Goal: Complete application form: Complete application form

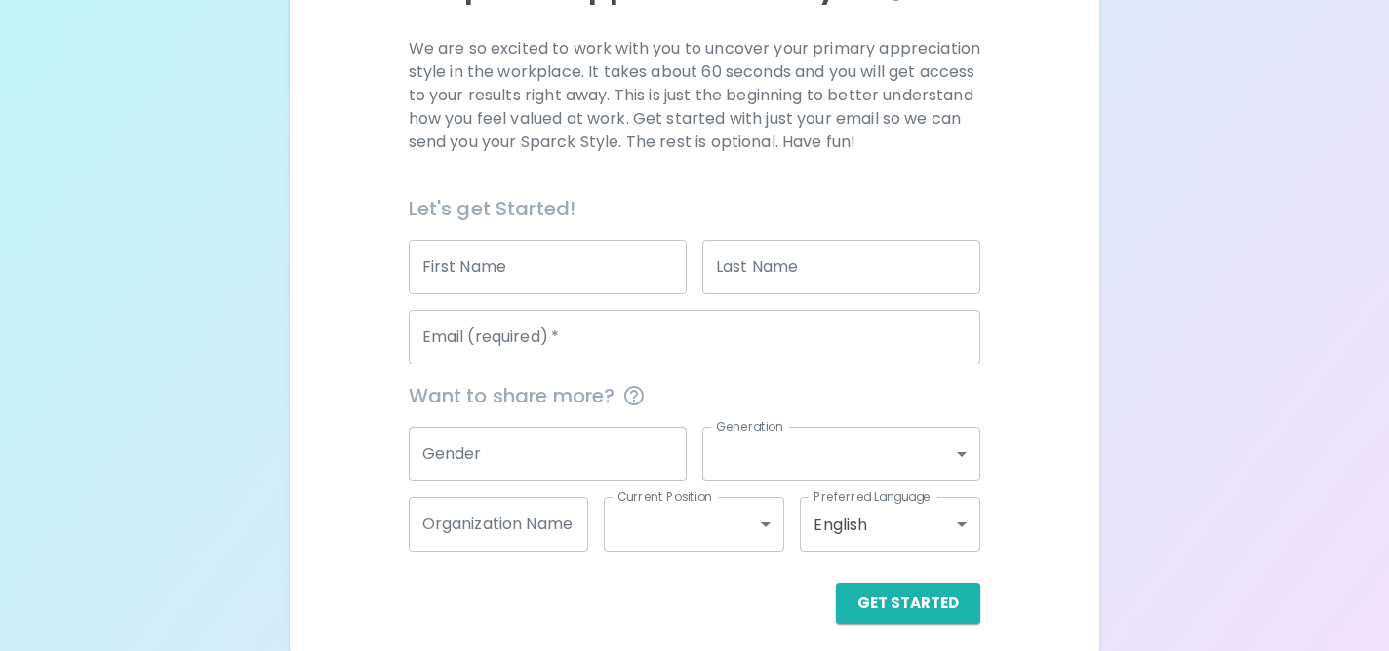
scroll to position [301, 0]
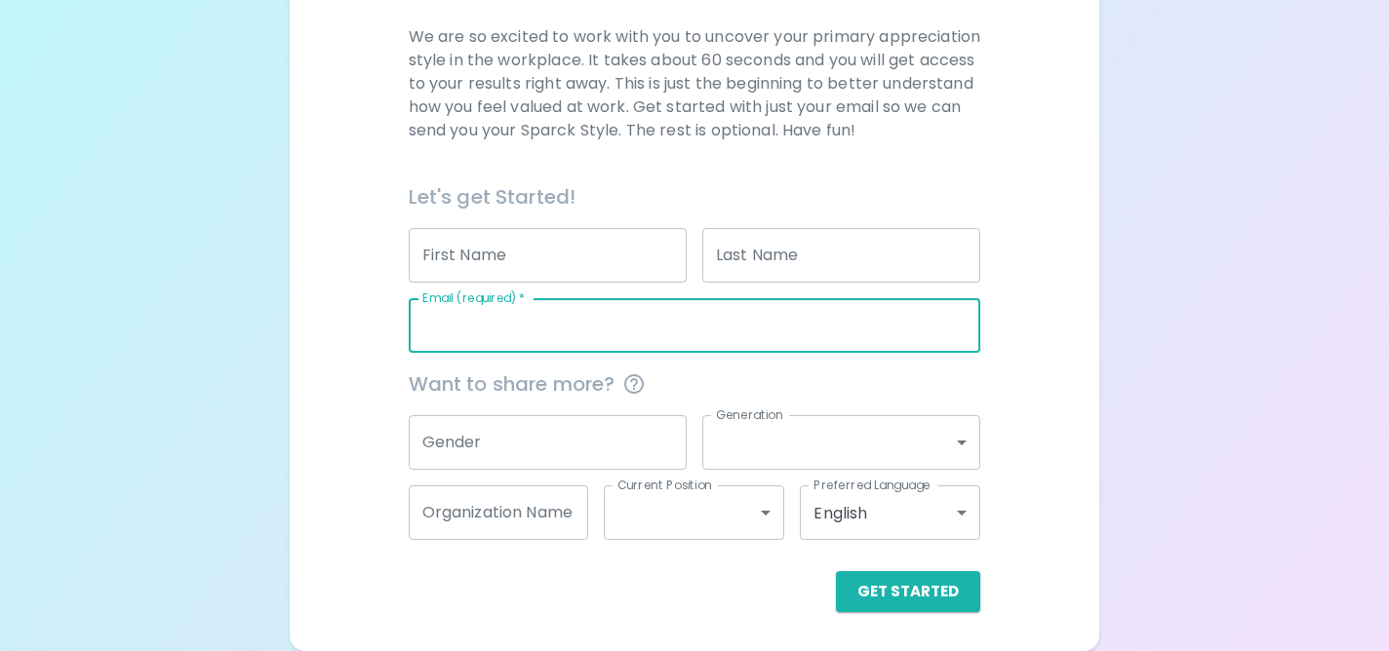
click at [543, 331] on input "Email (required)   *" at bounding box center [695, 325] width 572 height 55
type input "[EMAIL_ADDRESS][DOMAIN_NAME]"
click at [930, 584] on button "Get Started" at bounding box center [908, 591] width 144 height 41
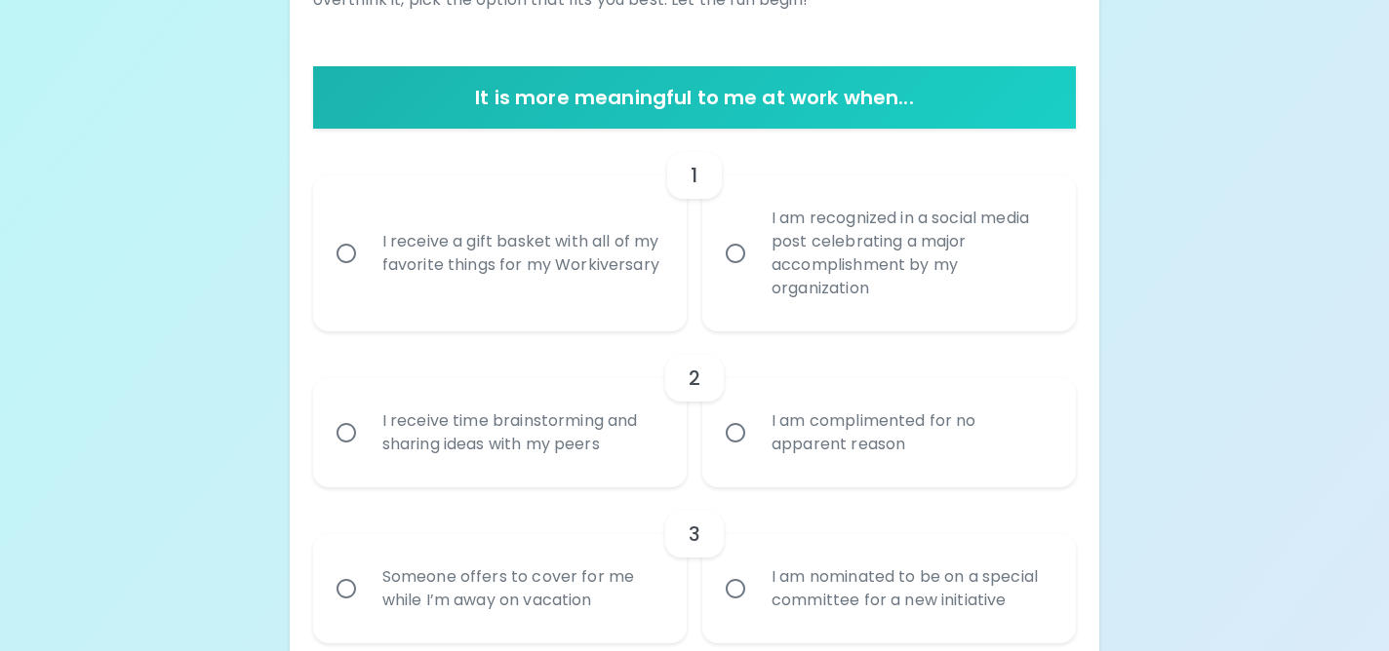
scroll to position [336, 0]
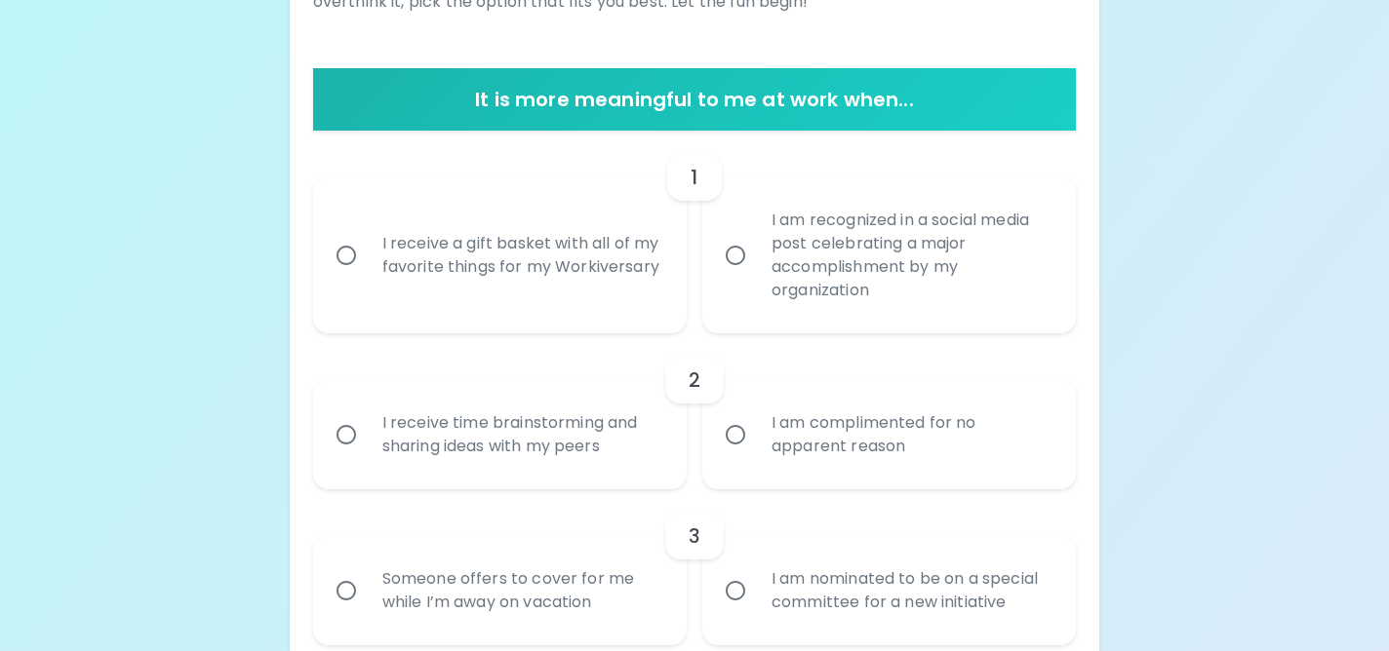
click at [511, 299] on div "I receive a gift basket with all of my favorite things for my Workiversary" at bounding box center [521, 256] width 309 height 94
click at [367, 276] on input "I receive a gift basket with all of my favorite things for my Workiversary" at bounding box center [346, 255] width 41 height 41
radio input "true"
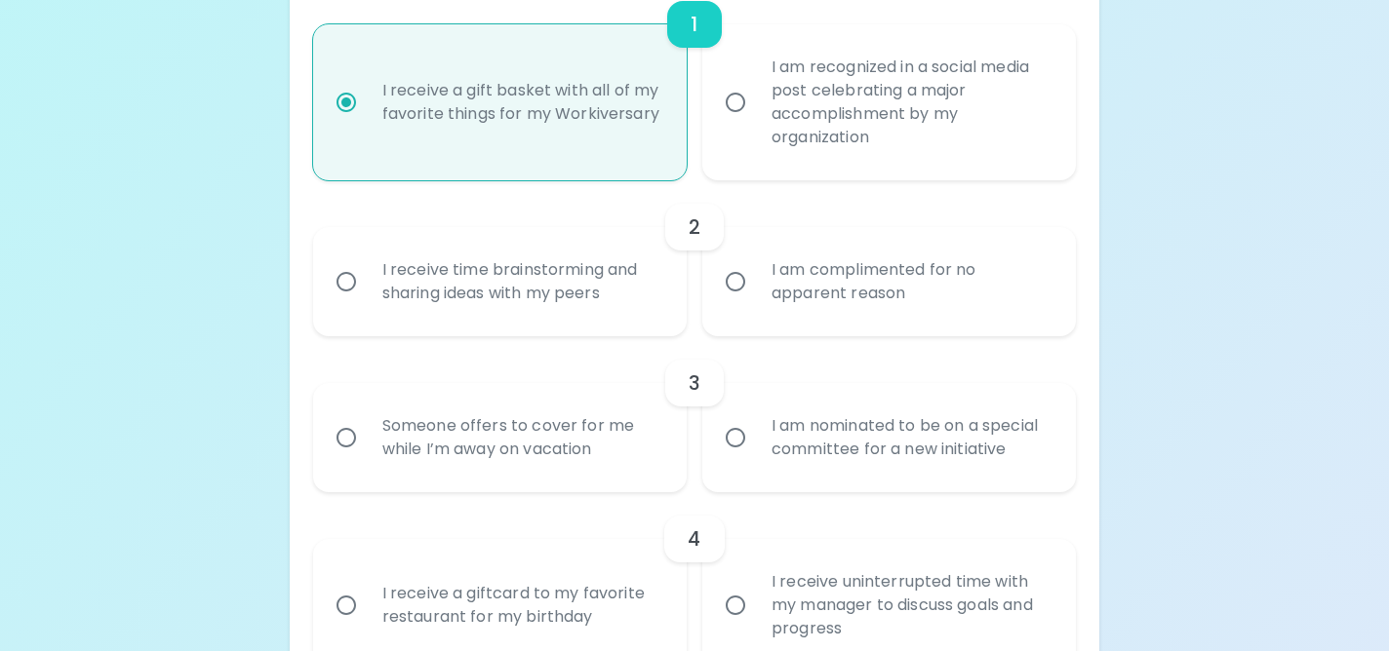
scroll to position [492, 0]
click at [764, 282] on div "I am complimented for no apparent reason" at bounding box center [910, 279] width 309 height 94
click at [756, 282] on input "I am complimented for no apparent reason" at bounding box center [735, 278] width 41 height 41
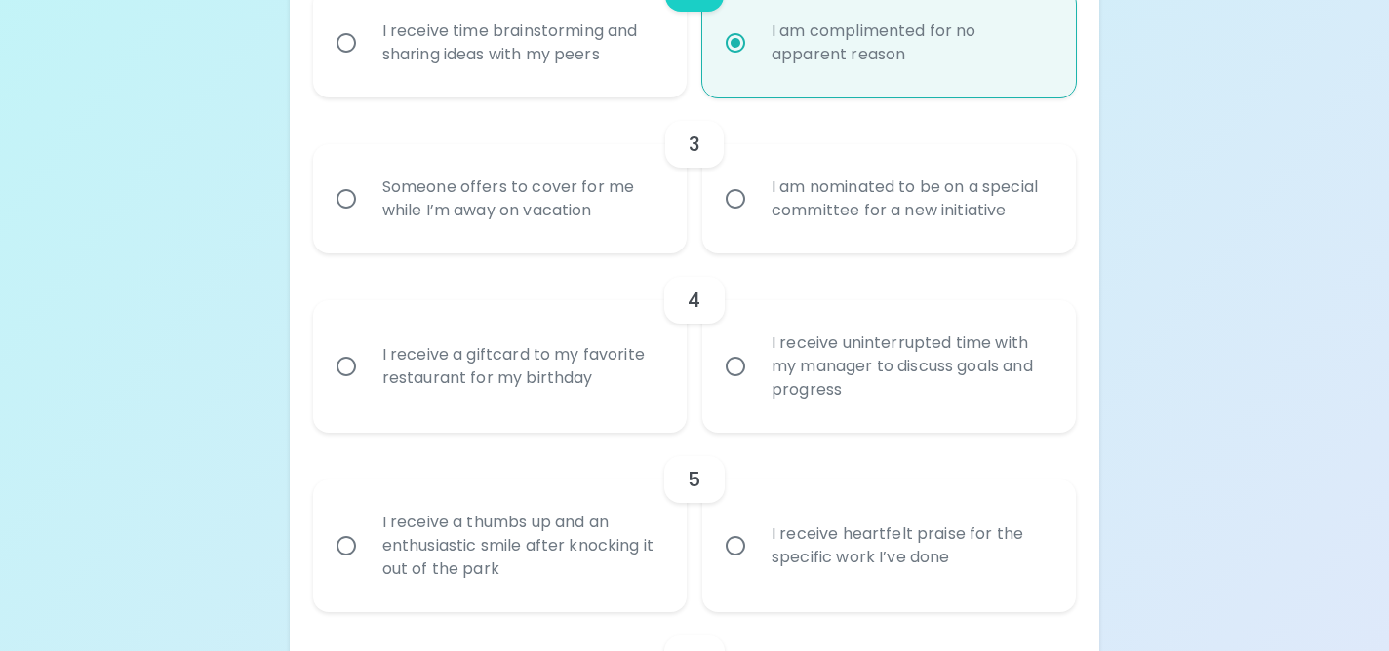
scroll to position [729, 0]
radio input "true"
click at [725, 205] on input "I am nominated to be on a special committee for a new initiative" at bounding box center [735, 197] width 41 height 41
radio input "false"
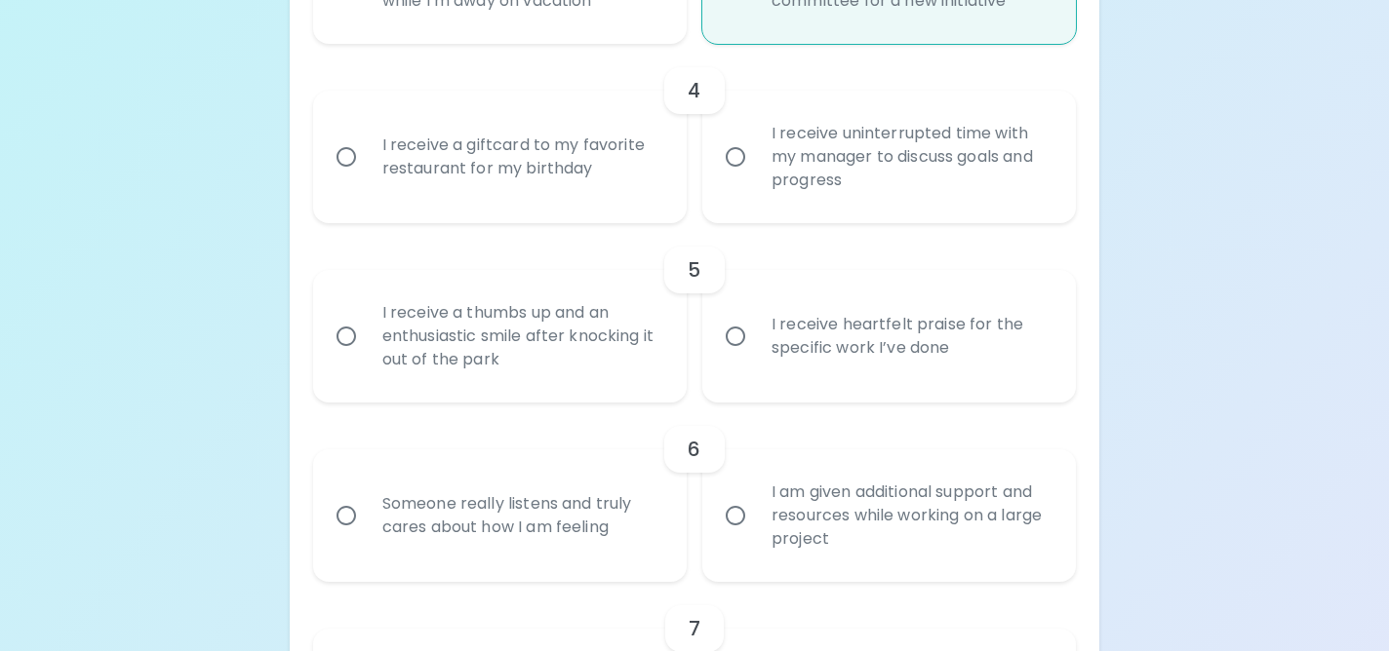
scroll to position [955, 0]
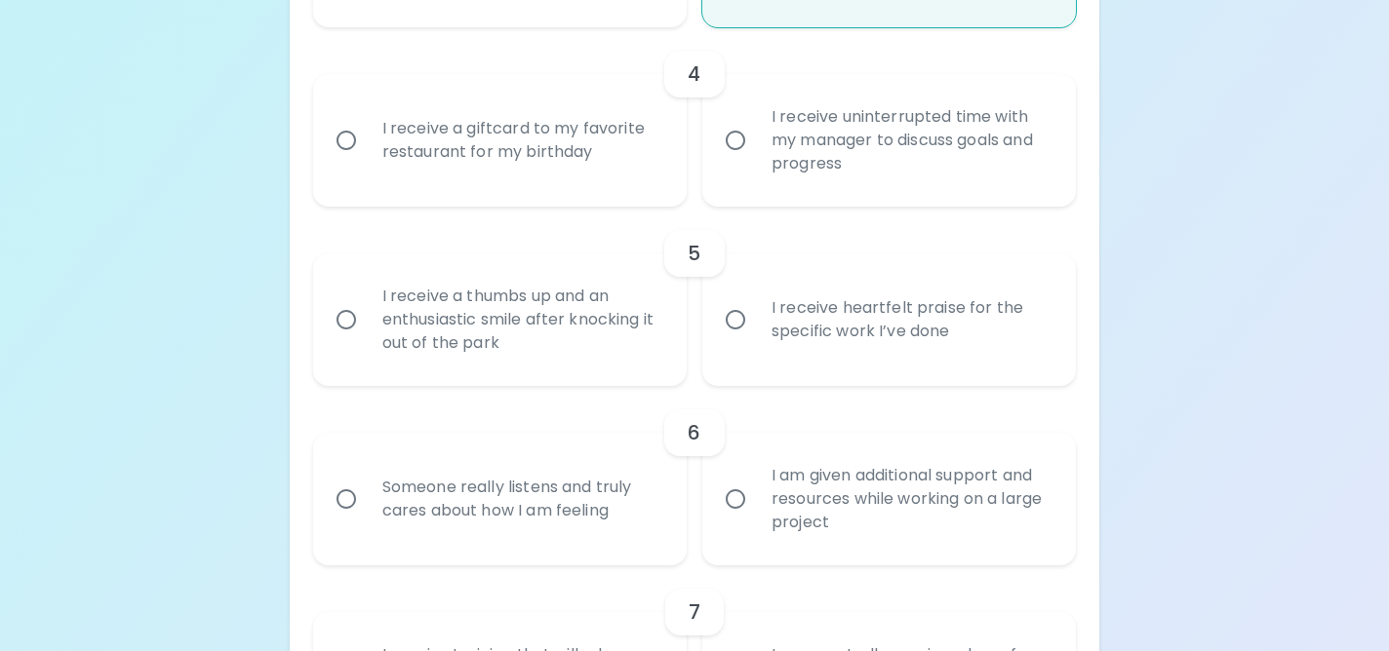
radio input "true"
click at [583, 183] on div "I receive a giftcard to my favorite restaurant for my birthday" at bounding box center [521, 141] width 309 height 94
click at [367, 161] on input "I receive a giftcard to my favorite restaurant for my birthday" at bounding box center [346, 140] width 41 height 41
radio input "false"
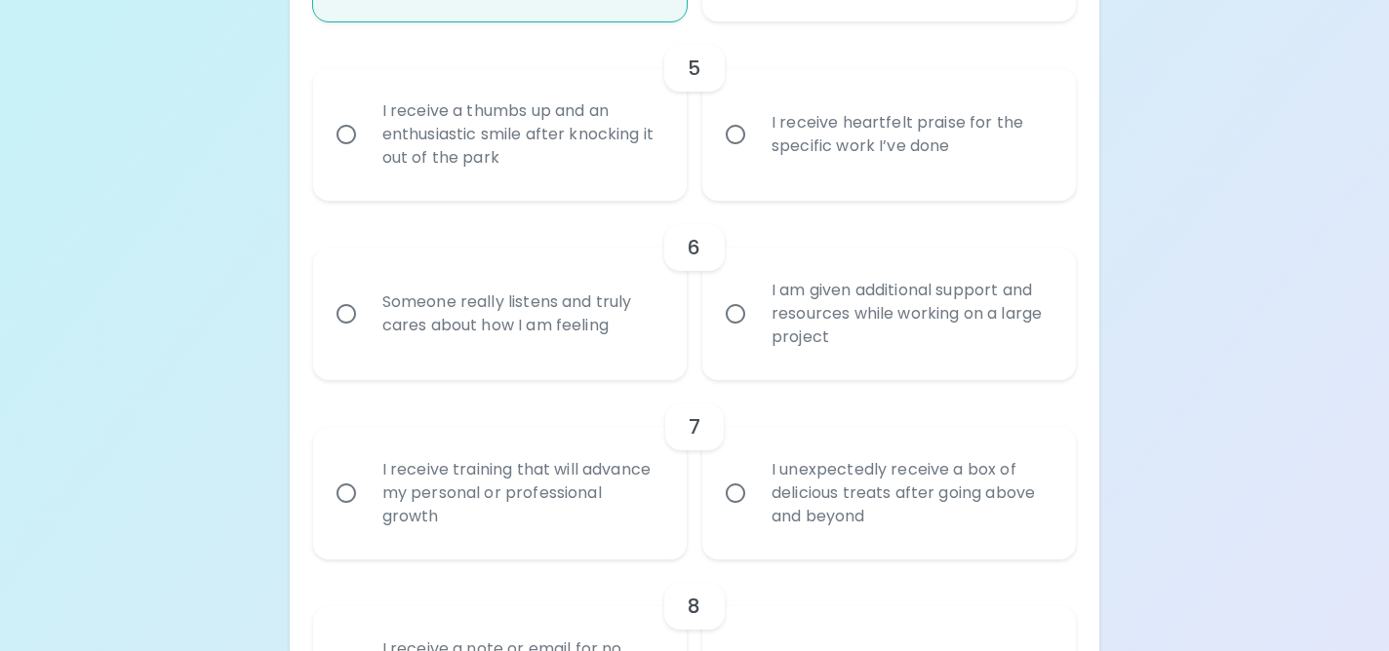
scroll to position [1141, 0]
radio input "true"
click at [767, 119] on div "I receive heartfelt praise for the specific work I’ve done" at bounding box center [910, 134] width 309 height 94
click at [756, 119] on input "I receive heartfelt praise for the specific work I’ve done" at bounding box center [735, 133] width 41 height 41
radio input "false"
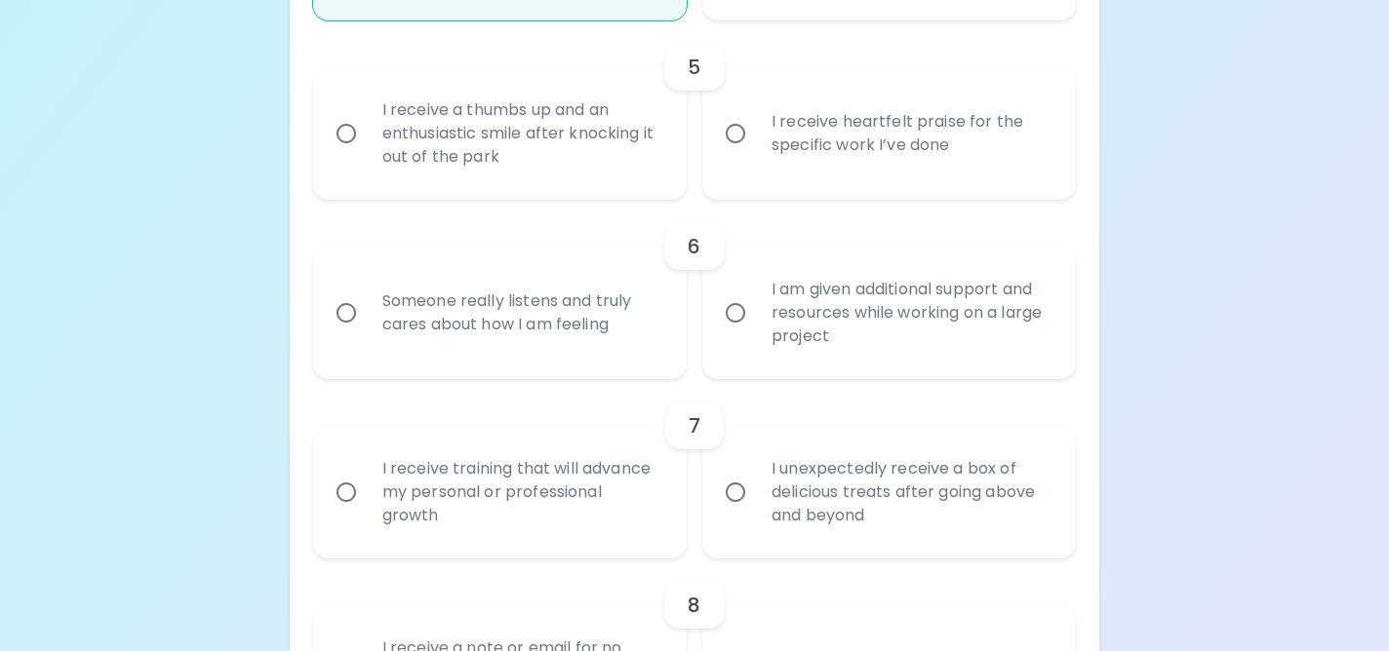
radio input "false"
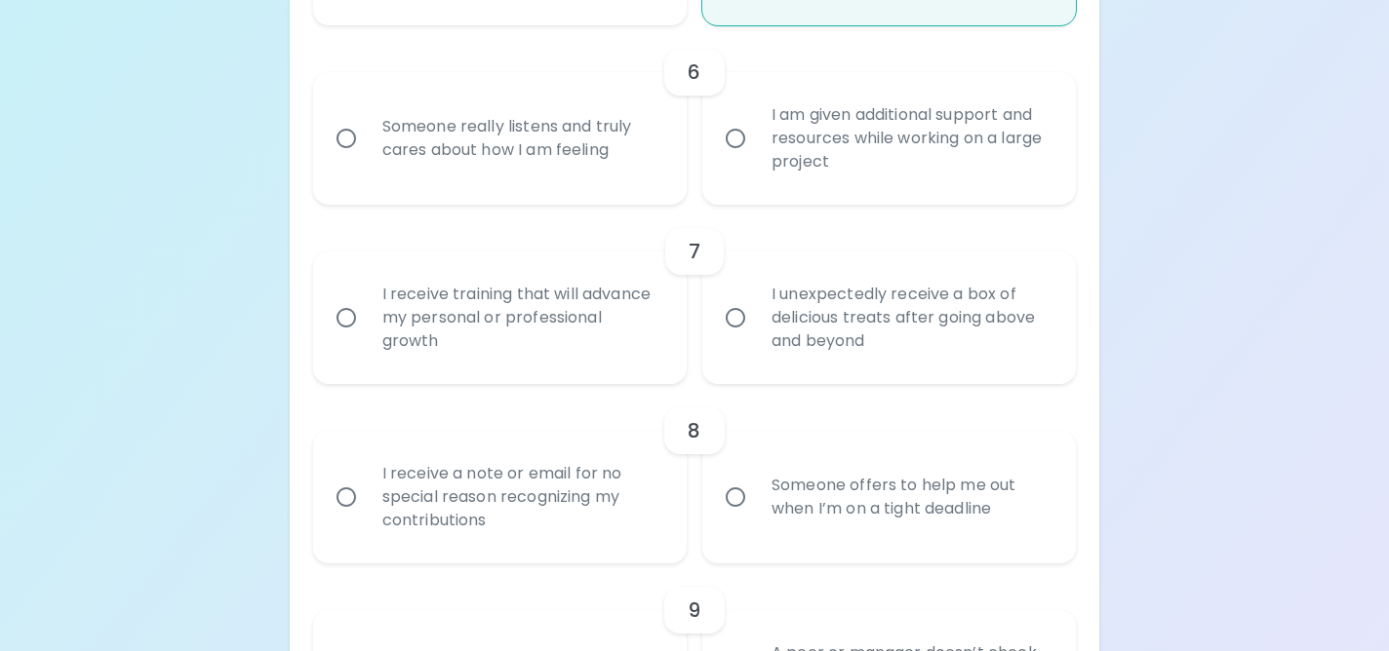
scroll to position [1321, 0]
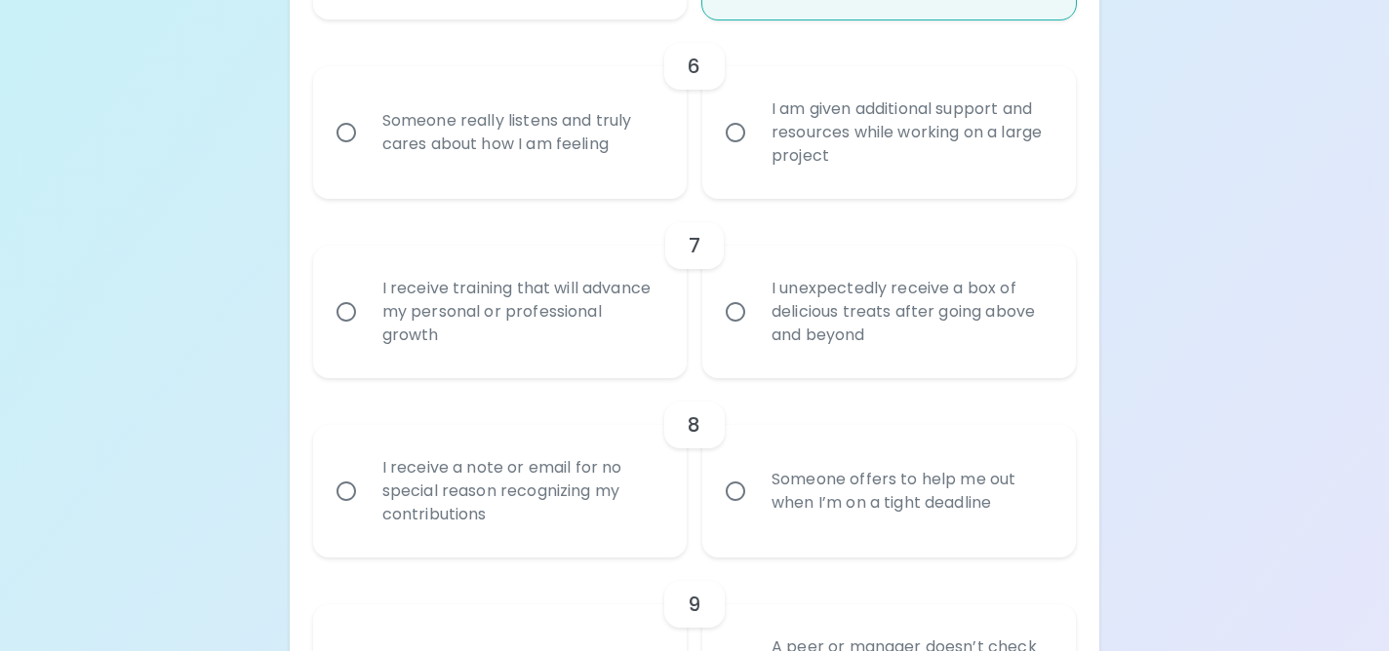
radio input "true"
click at [620, 180] on label "Someone really listens and truly cares about how I am feeling" at bounding box center [488, 132] width 373 height 133
click at [367, 153] on input "Someone really listens and truly cares about how I am feeling" at bounding box center [346, 132] width 41 height 41
radio input "false"
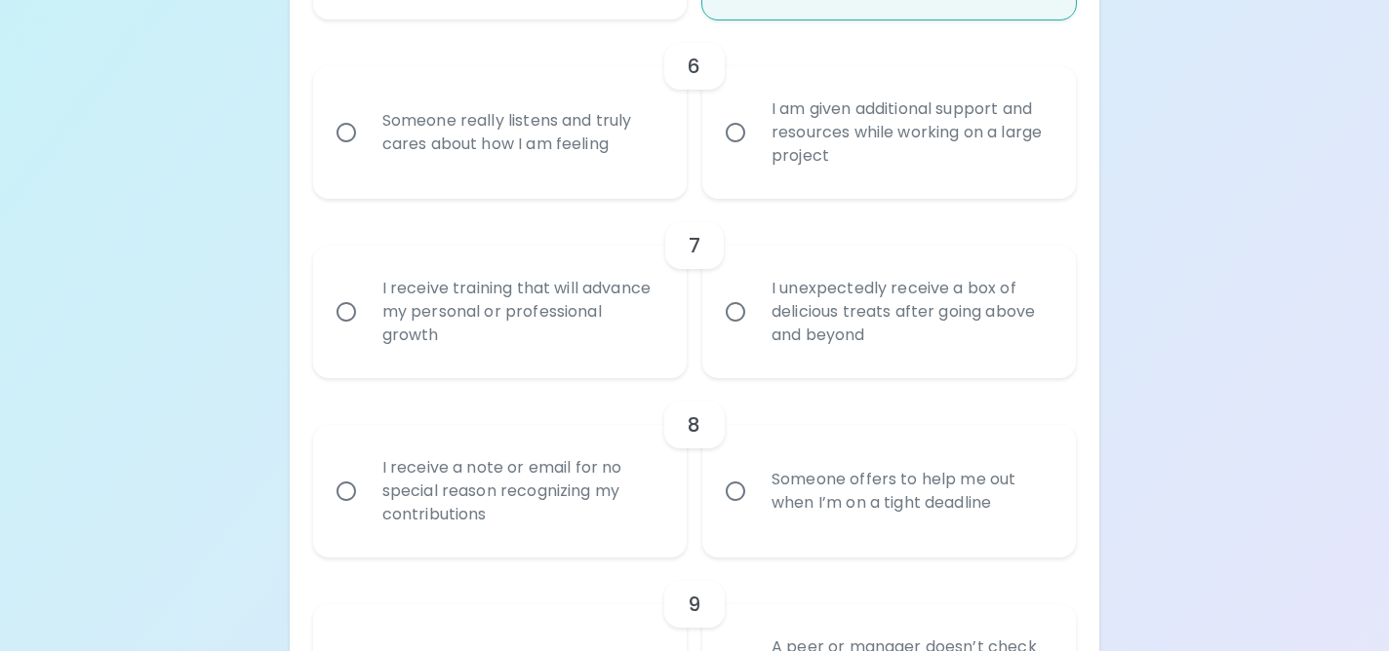
radio input "false"
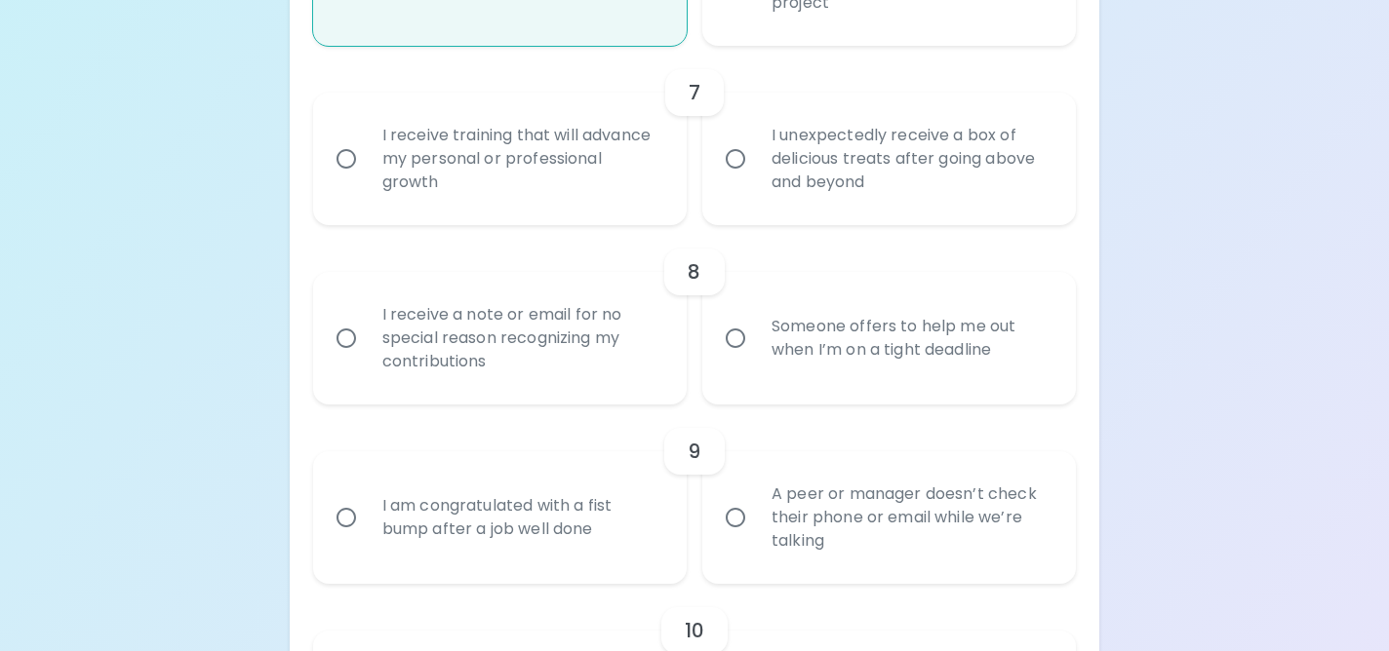
scroll to position [1477, 0]
radio input "true"
click at [793, 162] on div "I unexpectedly receive a box of delicious treats after going above and beyond" at bounding box center [910, 156] width 309 height 117
click at [756, 162] on input "I unexpectedly receive a box of delicious treats after going above and beyond" at bounding box center [735, 156] width 41 height 41
radio input "false"
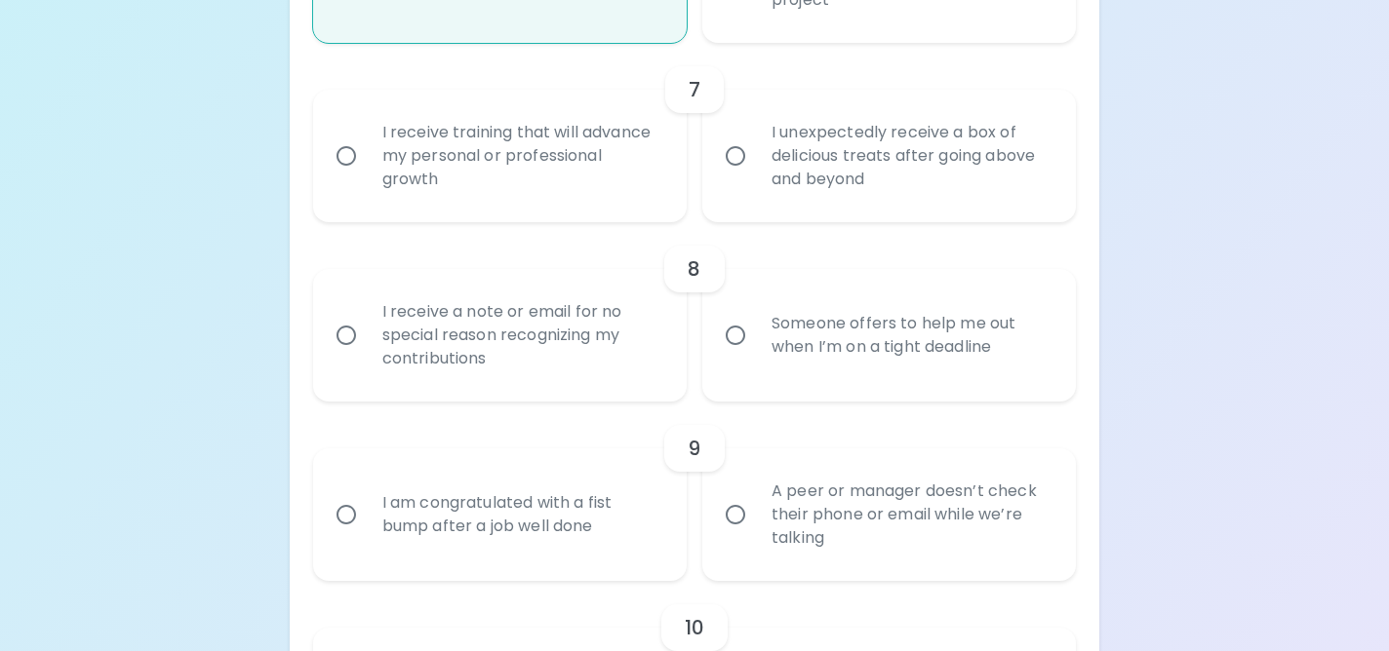
radio input "false"
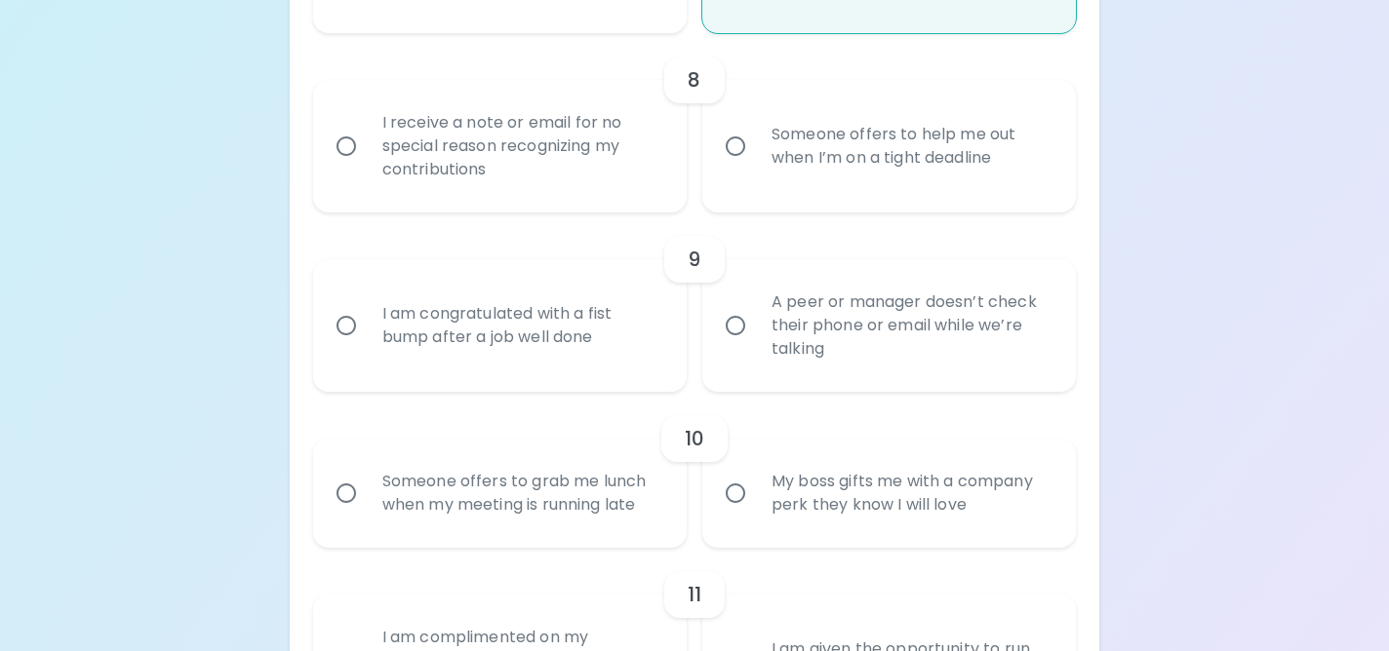
scroll to position [1667, 0]
radio input "true"
click at [608, 178] on div "I receive a note or email for no special reason recognizing my contributions" at bounding box center [521, 145] width 309 height 117
click at [367, 166] on input "I receive a note or email for no special reason recognizing my contributions" at bounding box center [346, 145] width 41 height 41
radio input "false"
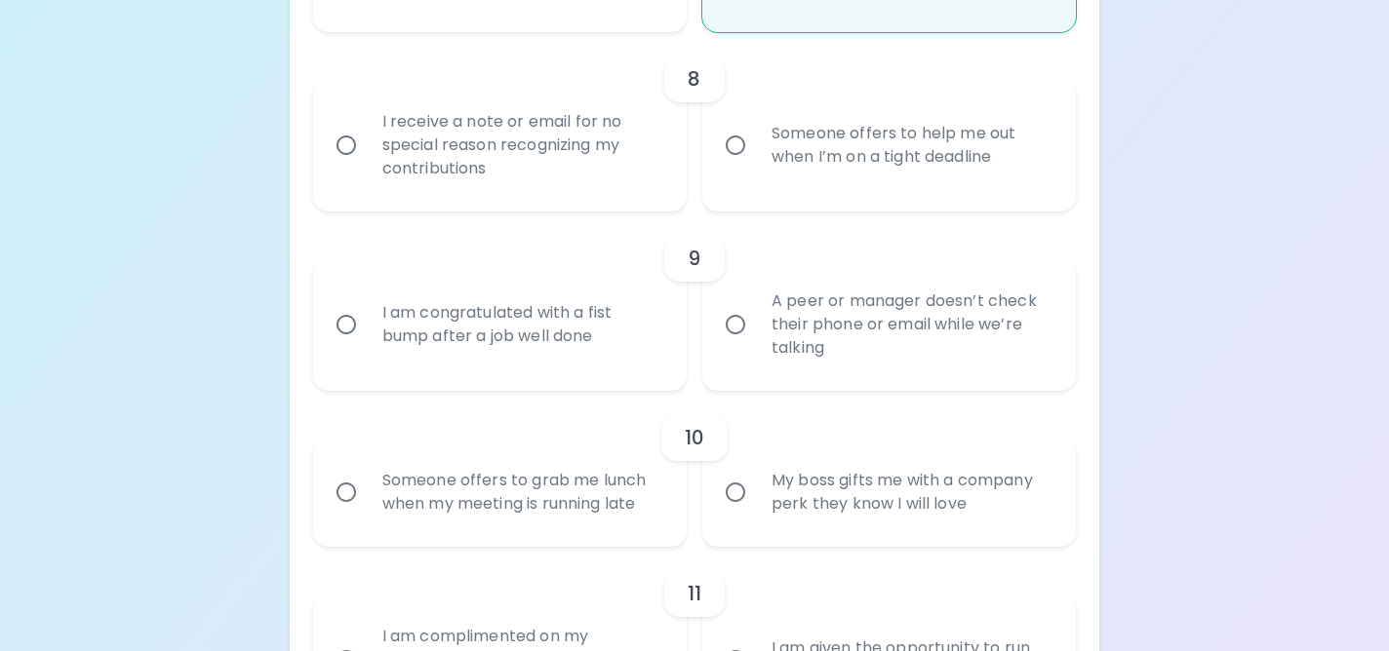
radio input "false"
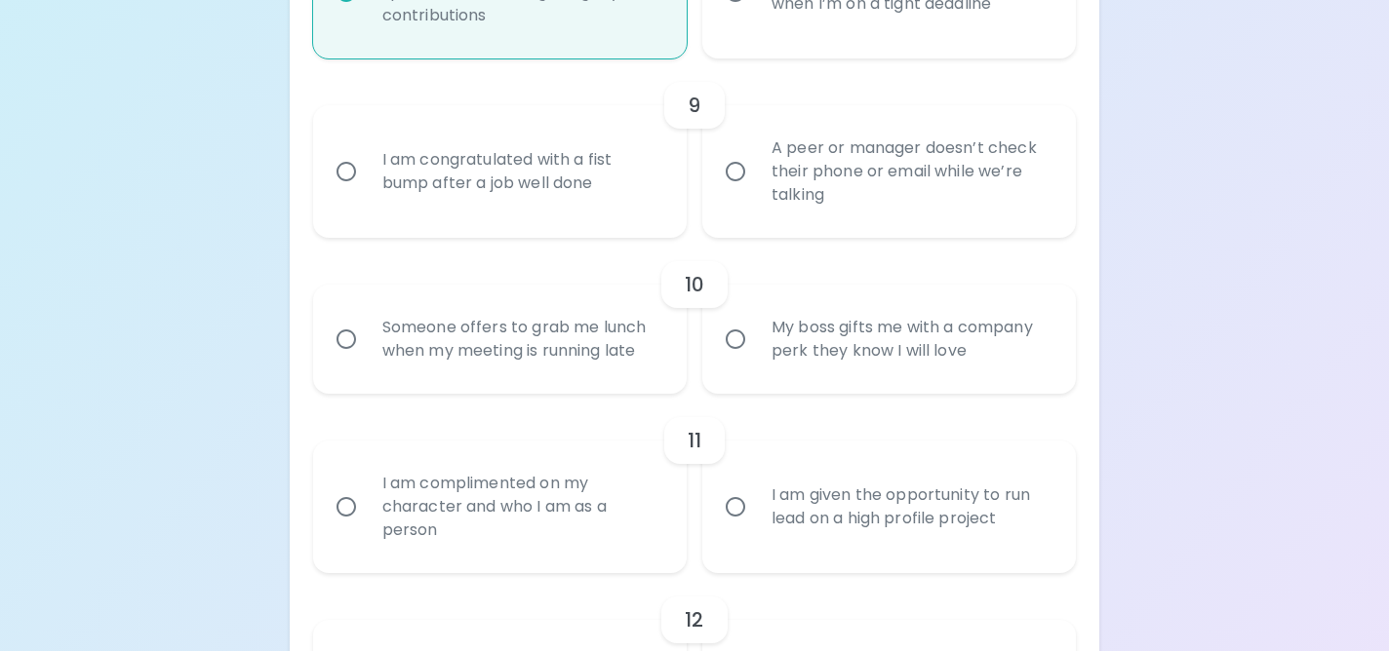
scroll to position [1823, 0]
radio input "true"
click at [674, 202] on div "I am congratulated with a fist bump after a job well done" at bounding box center [521, 169] width 309 height 94
click at [367, 189] on input "I am congratulated with a fist bump after a job well done" at bounding box center [346, 168] width 41 height 41
radio input "false"
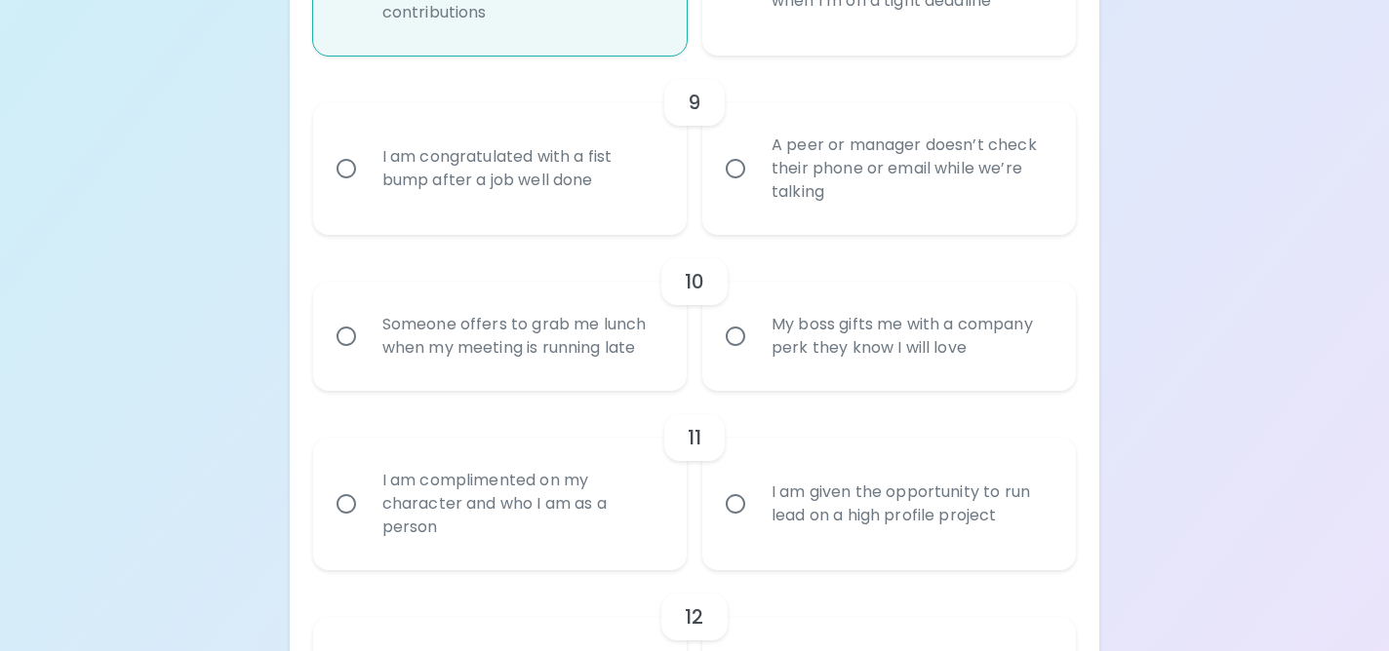
radio input "false"
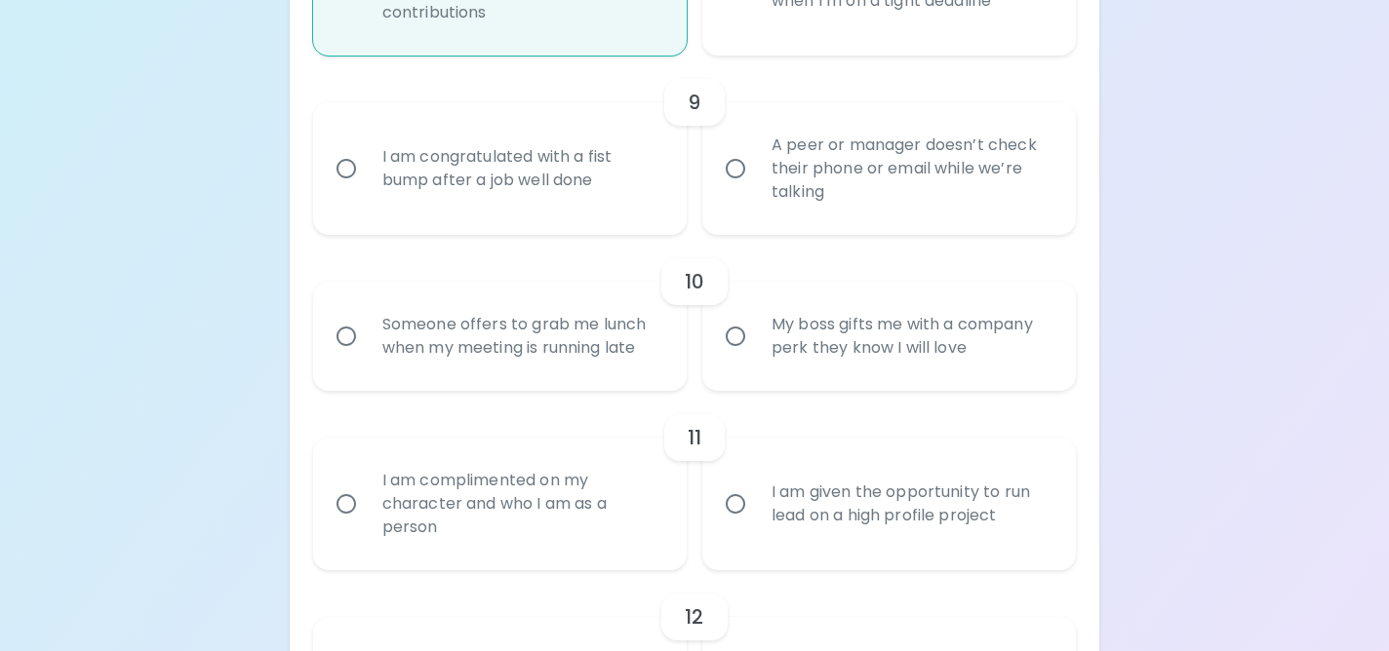
radio input "false"
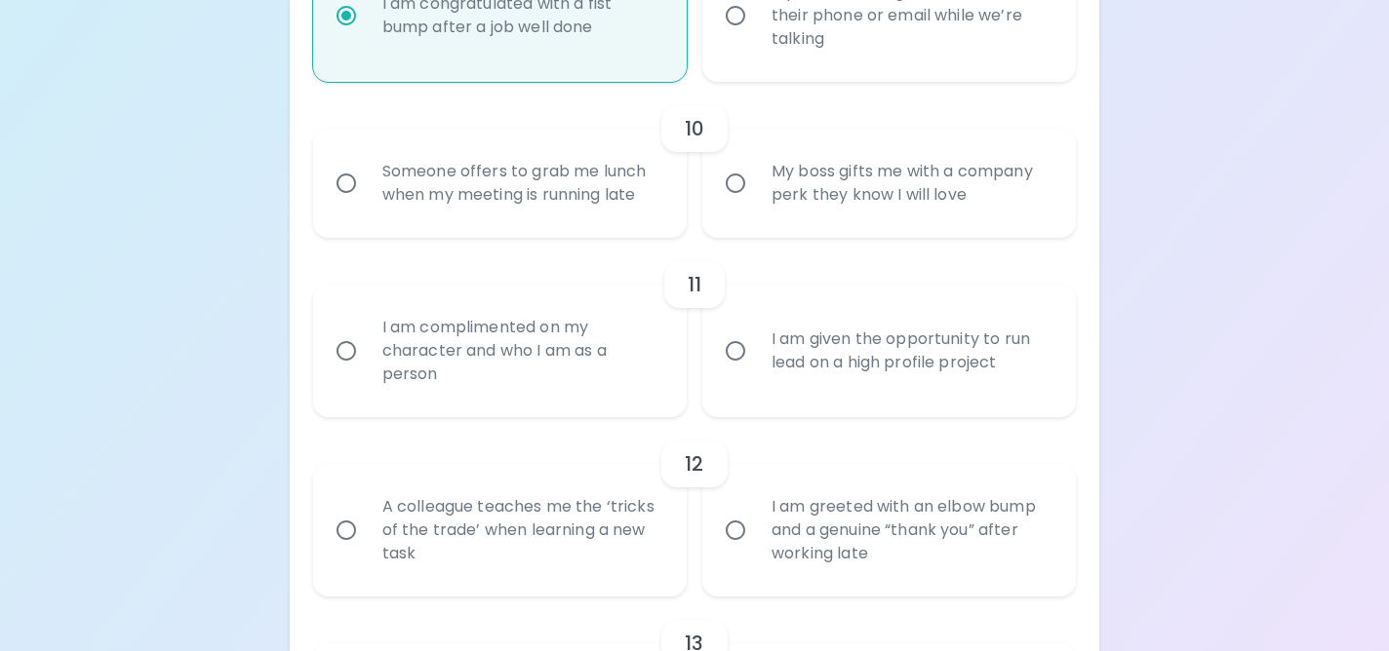
scroll to position [1979, 0]
radio input "true"
click at [732, 186] on input "My boss gifts me with a company perk they know I will love" at bounding box center [735, 180] width 41 height 41
radio input "false"
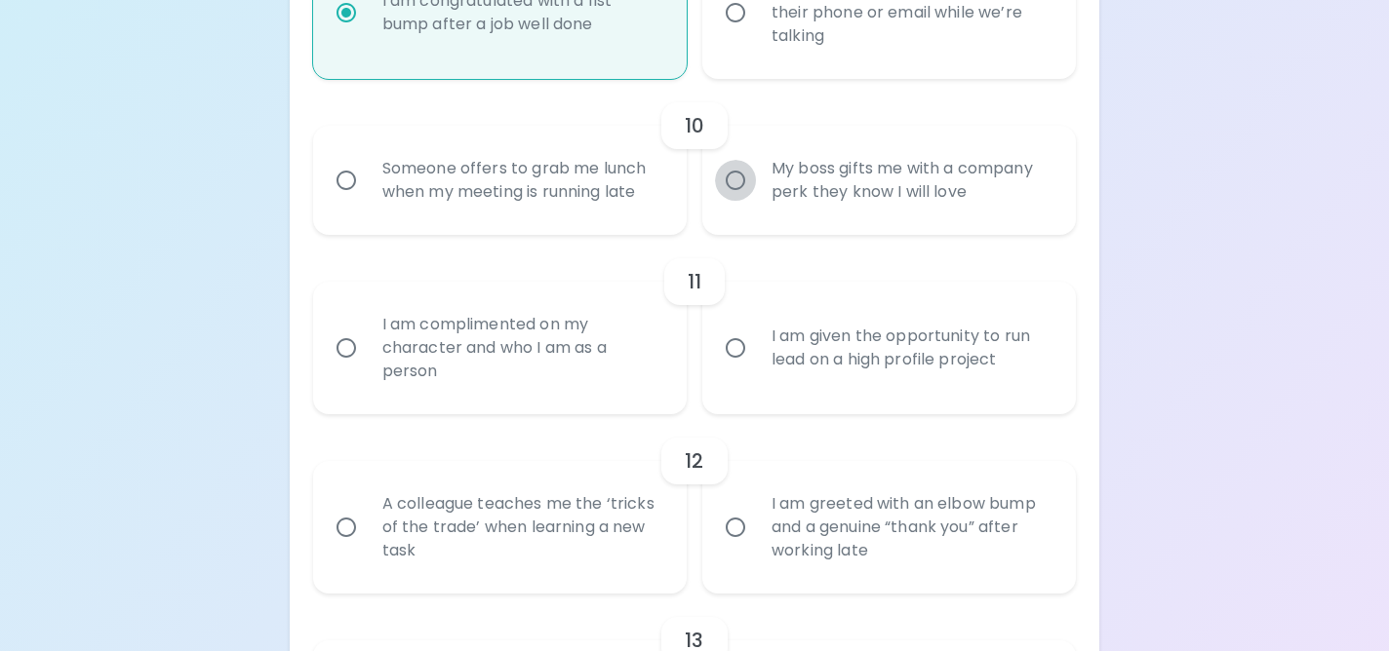
radio input "false"
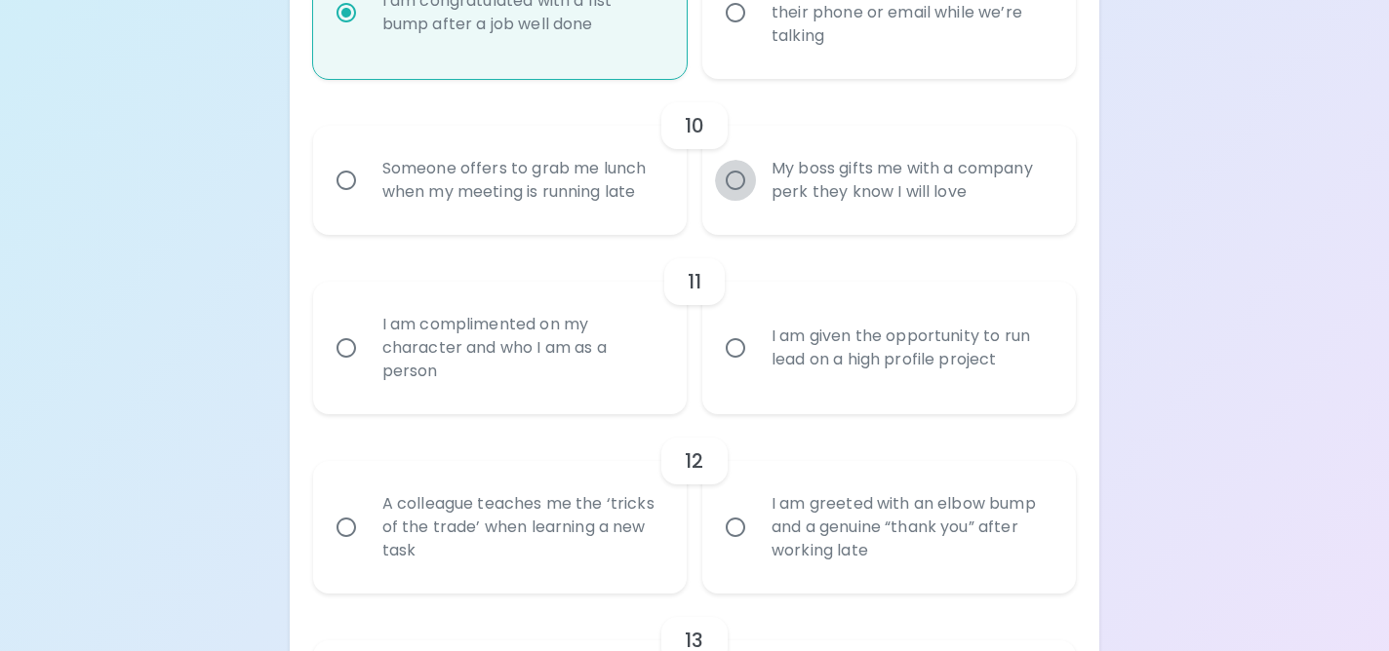
radio input "false"
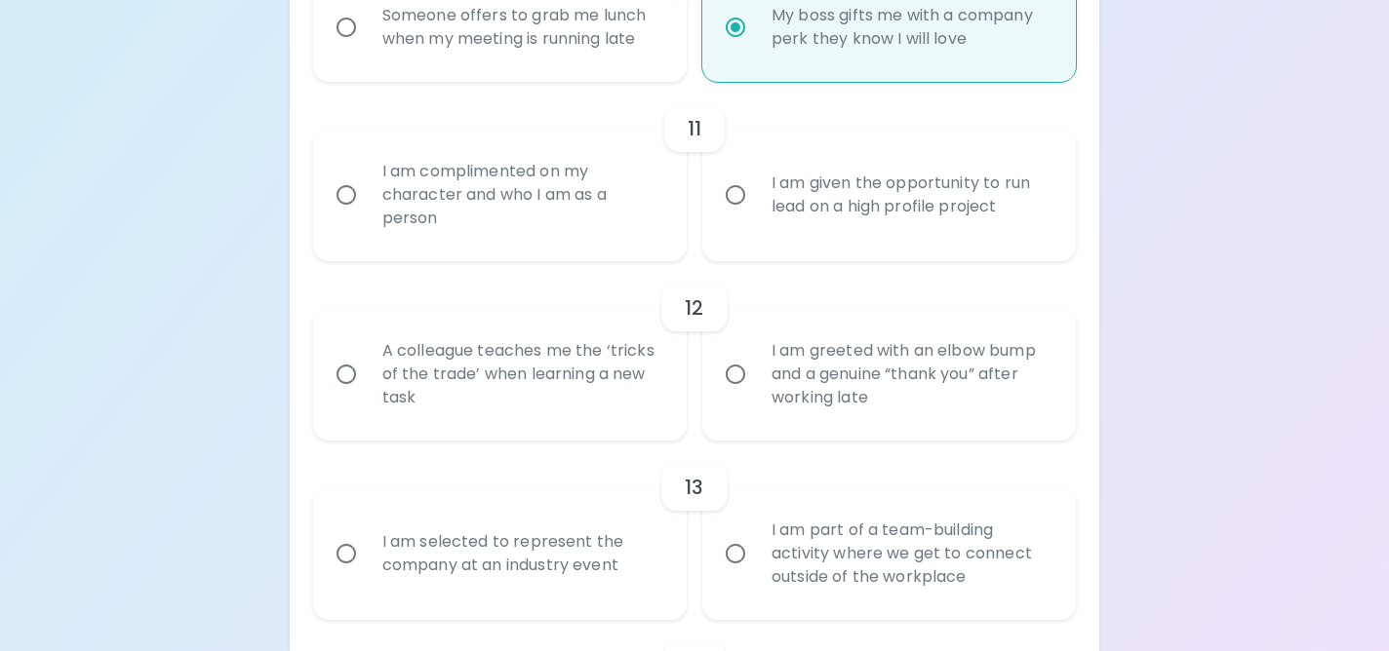
scroll to position [2136, 0]
radio input "true"
click at [579, 195] on div "I am complimented on my character and who I am as a person" at bounding box center [521, 192] width 309 height 117
click at [367, 195] on input "I am complimented on my character and who I am as a person" at bounding box center [346, 192] width 41 height 41
radio input "false"
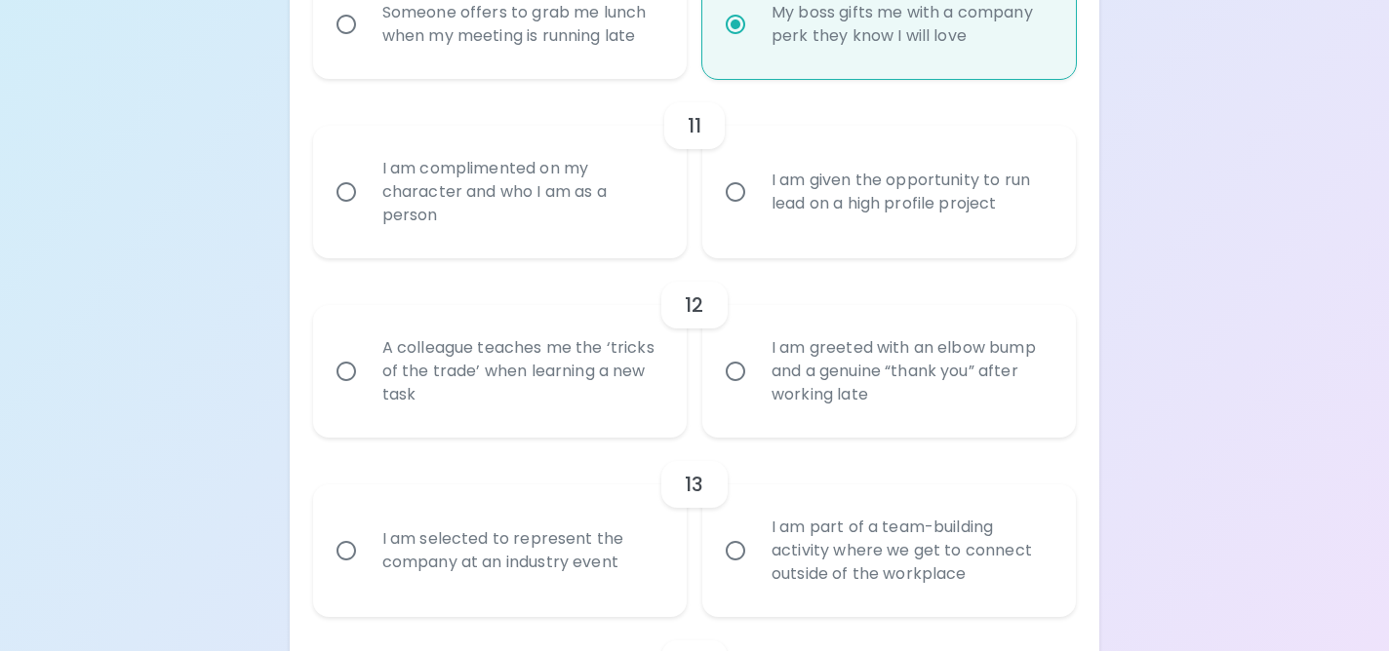
radio input "false"
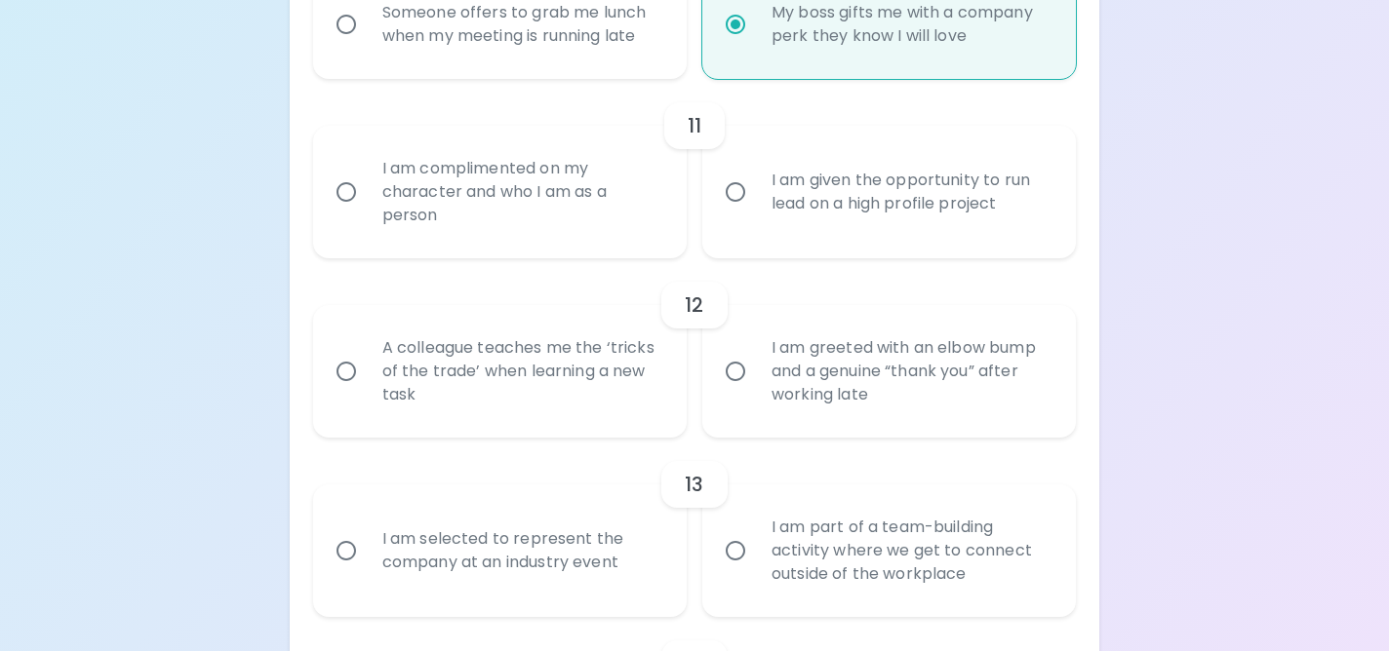
radio input "false"
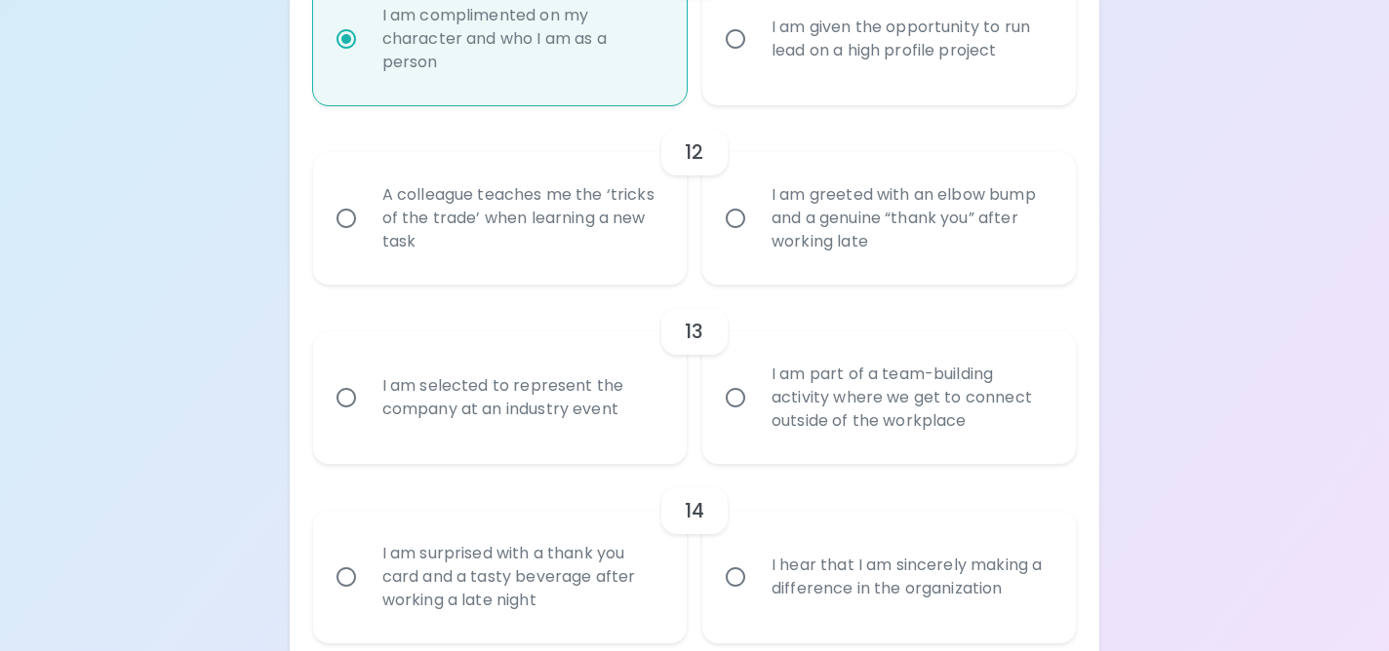
scroll to position [2292, 0]
radio input "true"
click at [768, 217] on div "I am greeted with an elbow bump and a genuine “thank you” after working late" at bounding box center [910, 215] width 309 height 117
click at [756, 217] on input "I am greeted with an elbow bump and a genuine “thank you” after working late" at bounding box center [735, 215] width 41 height 41
radio input "false"
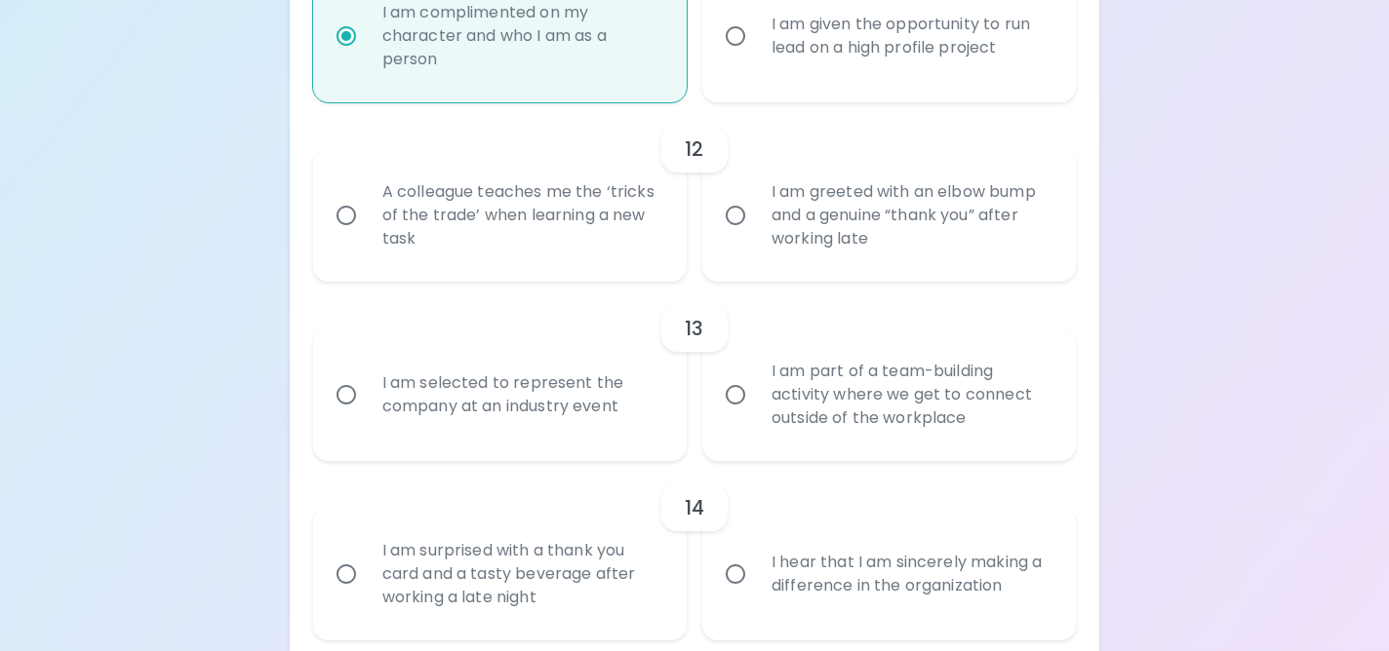
radio input "false"
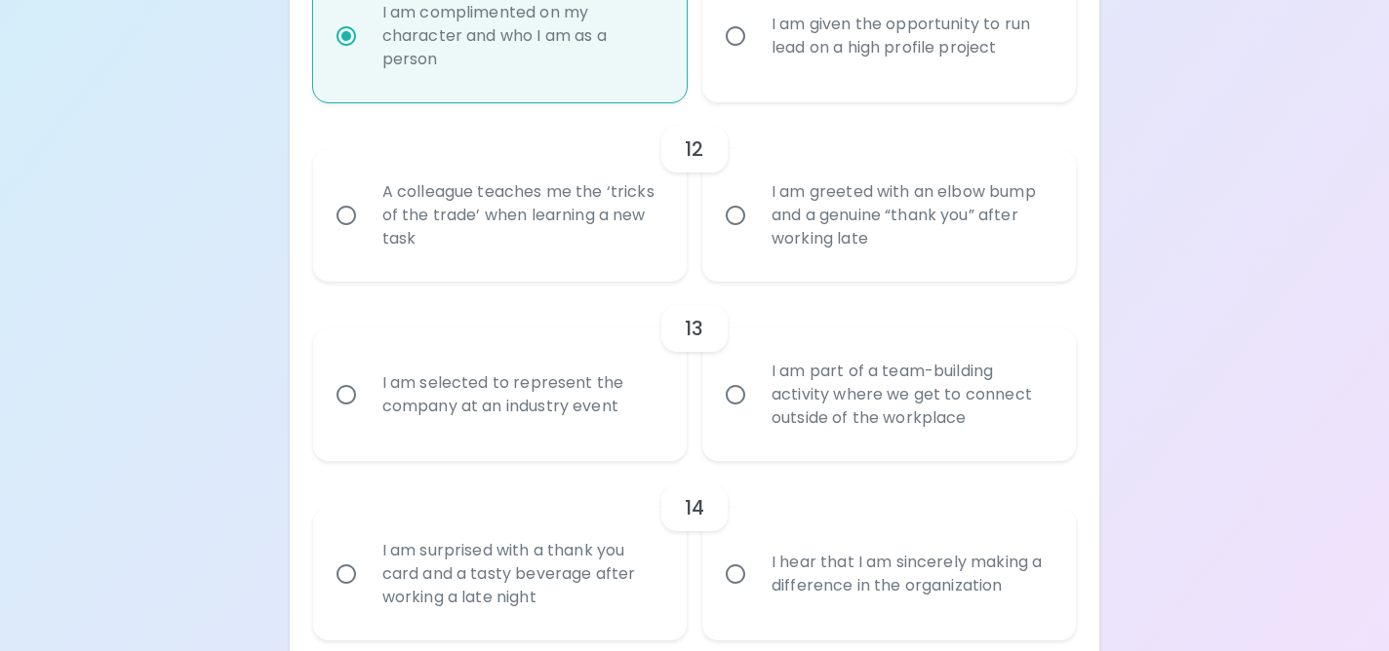
radio input "false"
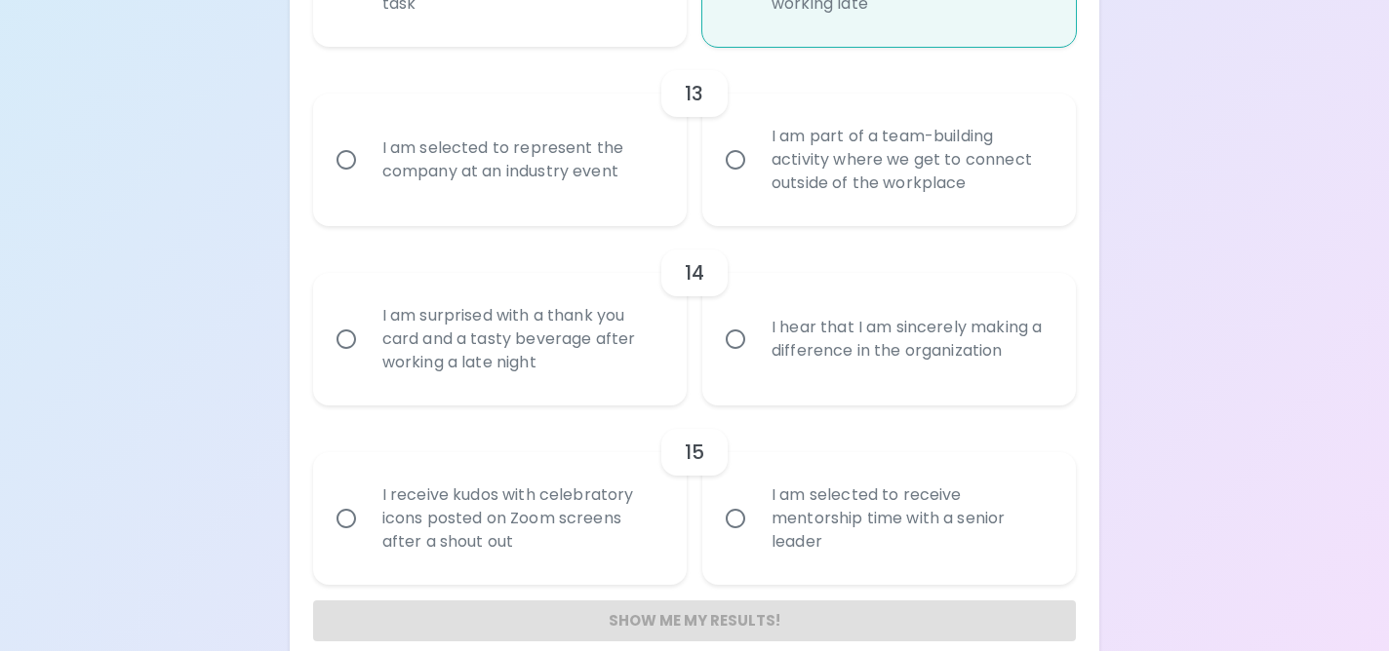
scroll to position [2533, 0]
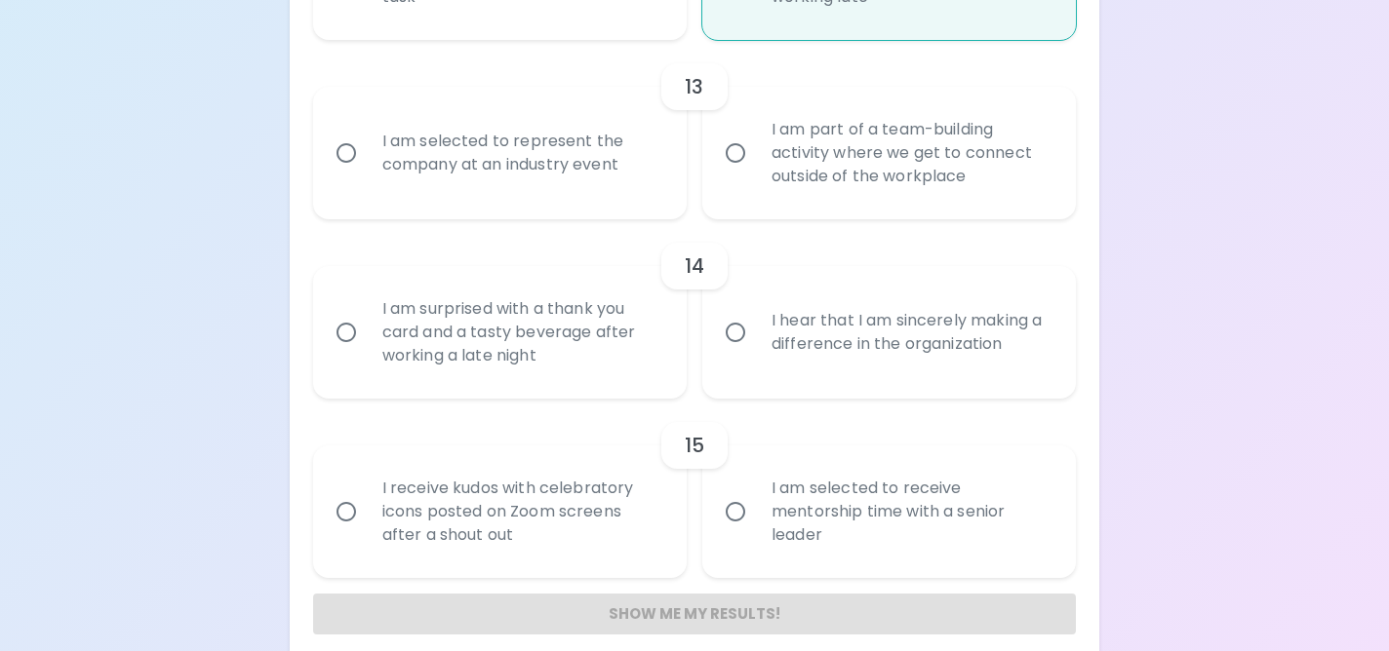
radio input "true"
click at [612, 156] on div "I am selected to represent the company at an industry event" at bounding box center [521, 153] width 309 height 94
click at [367, 156] on input "I am selected to represent the company at an industry event" at bounding box center [346, 153] width 41 height 41
radio input "false"
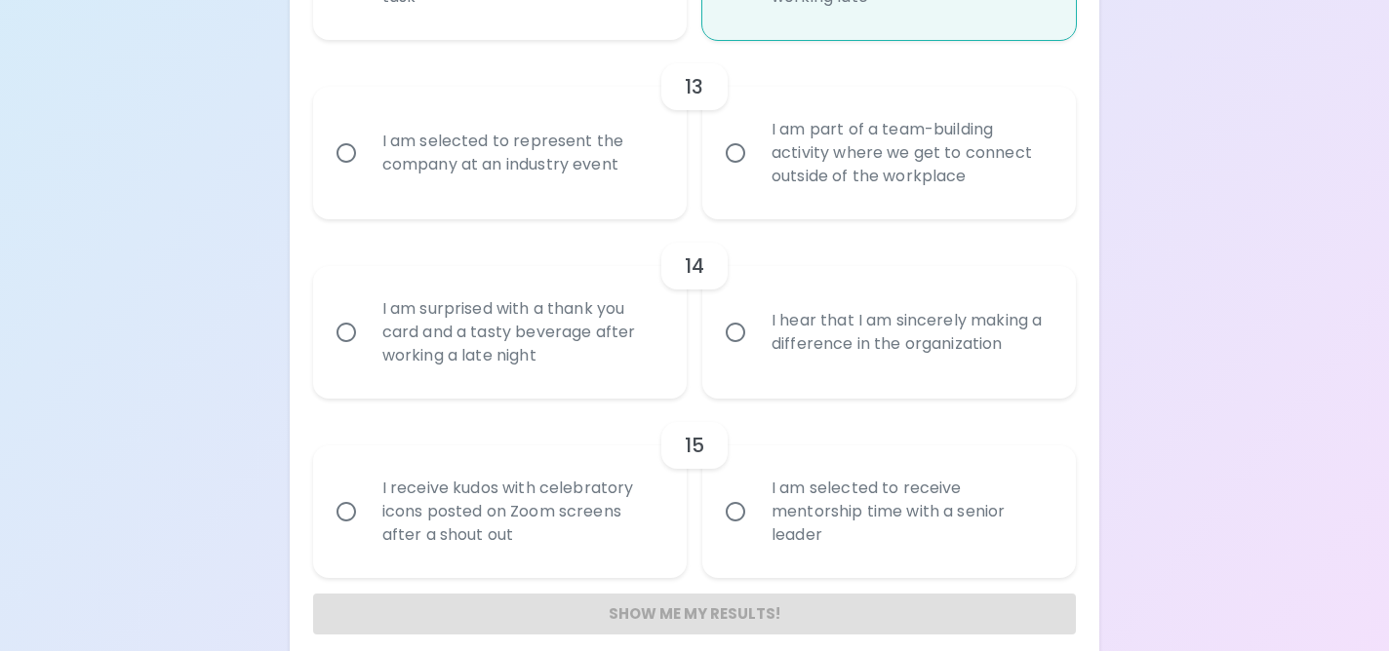
radio input "false"
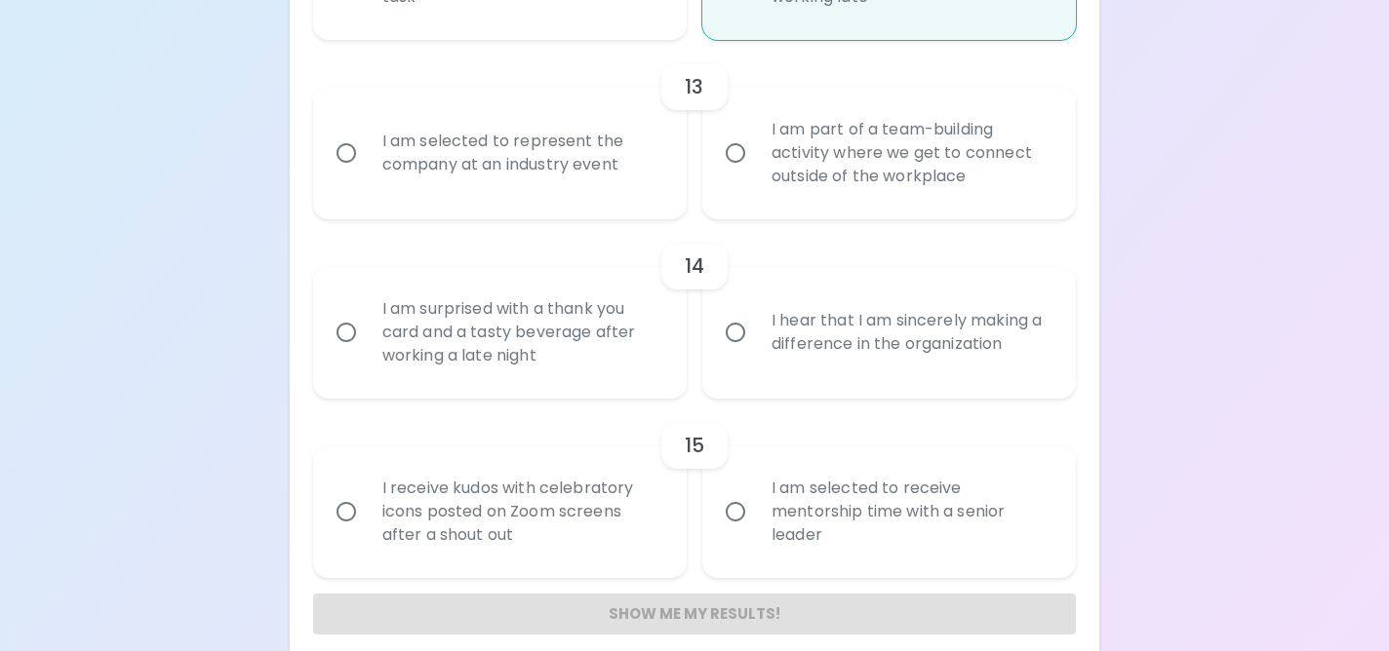
radio input "false"
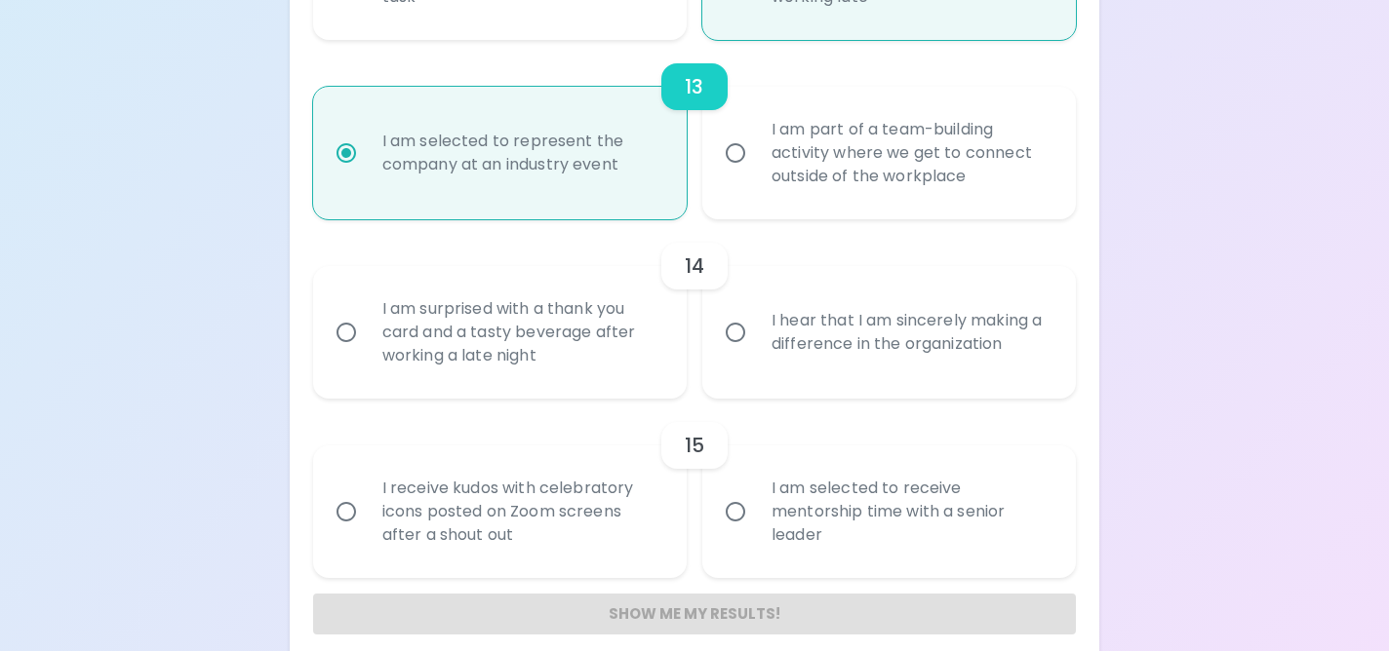
scroll to position [2556, 0]
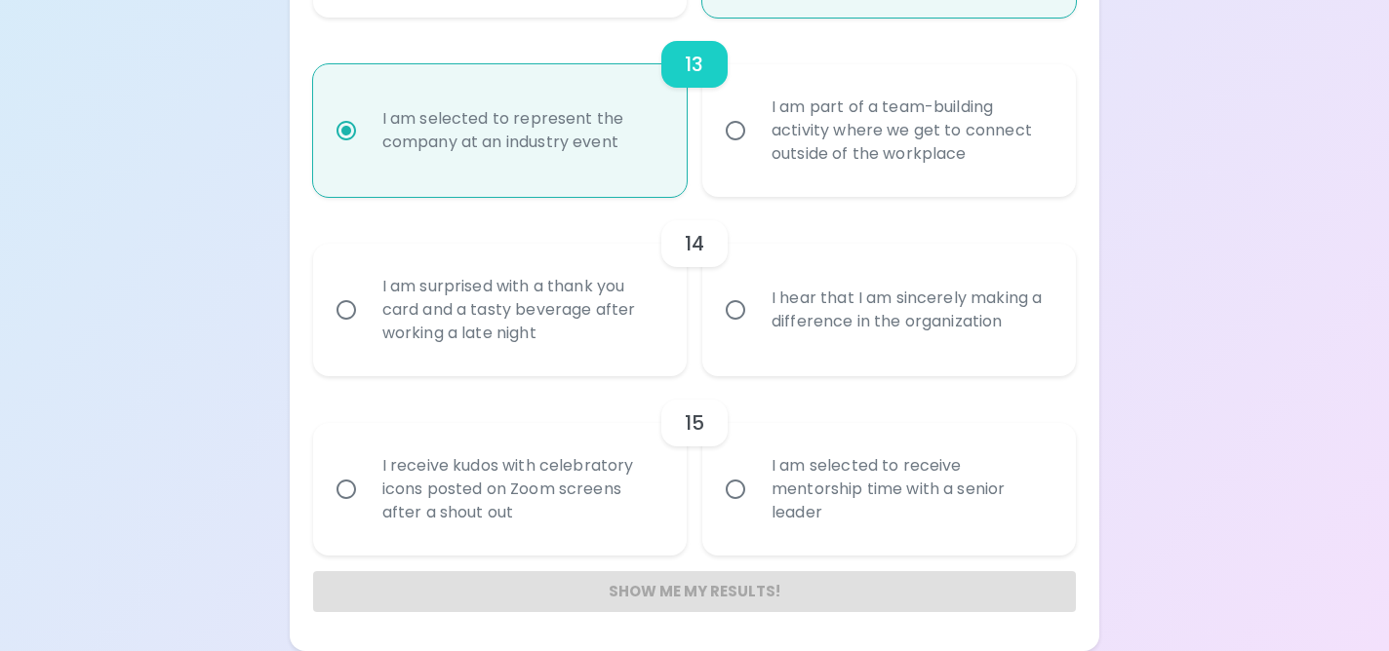
radio input "true"
click at [792, 301] on div "I hear that I am sincerely making a difference in the organization" at bounding box center [910, 310] width 309 height 94
click at [756, 301] on input "I hear that I am sincerely making a difference in the organization" at bounding box center [735, 310] width 41 height 41
radio input "false"
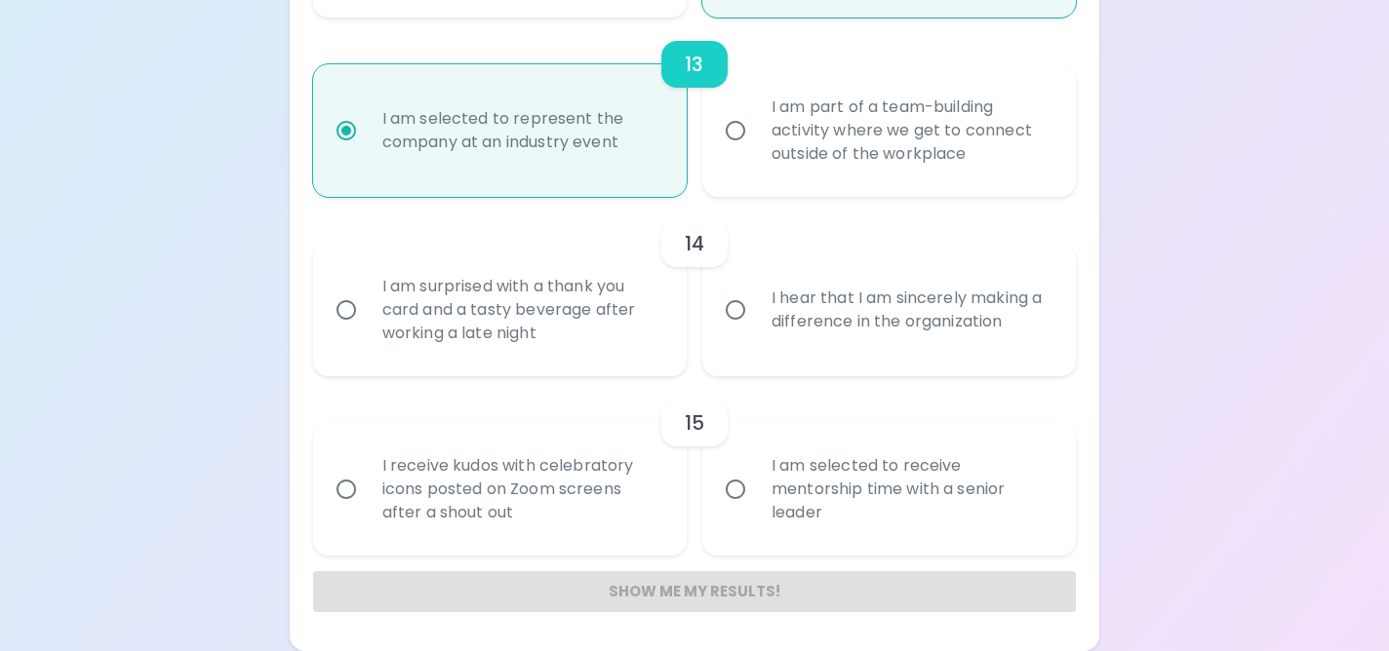
radio input "false"
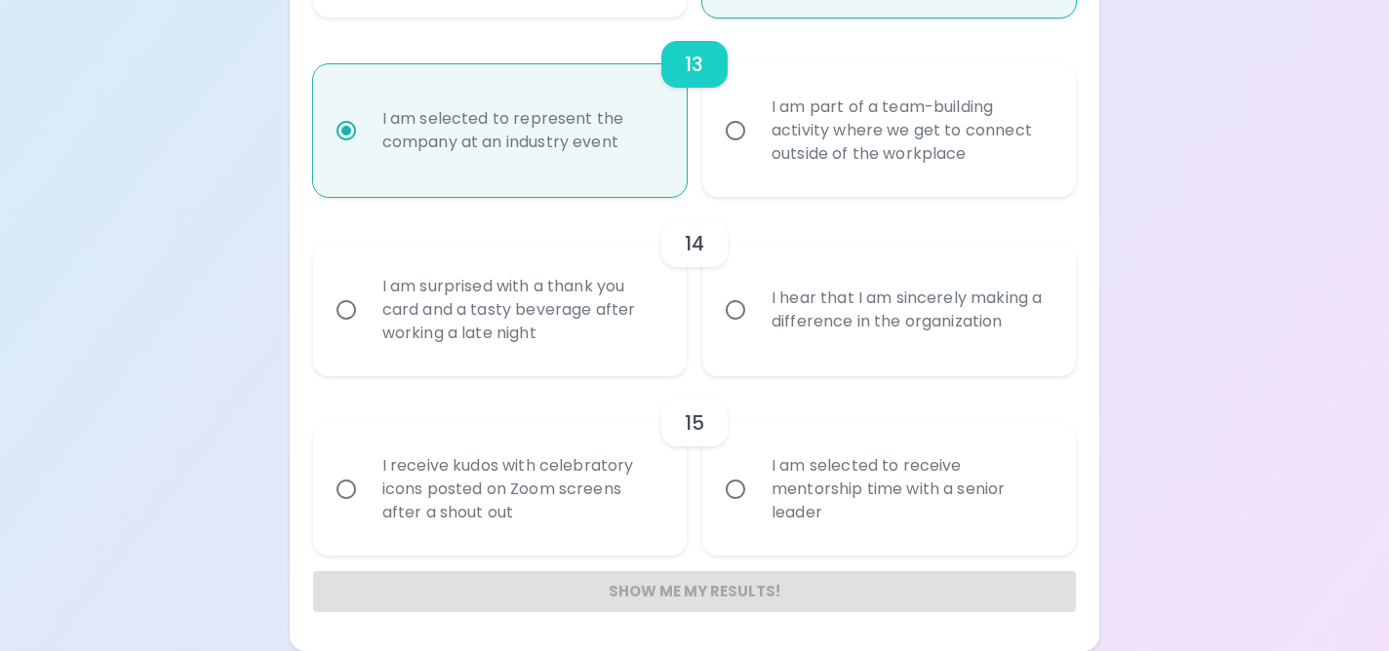
radio input "false"
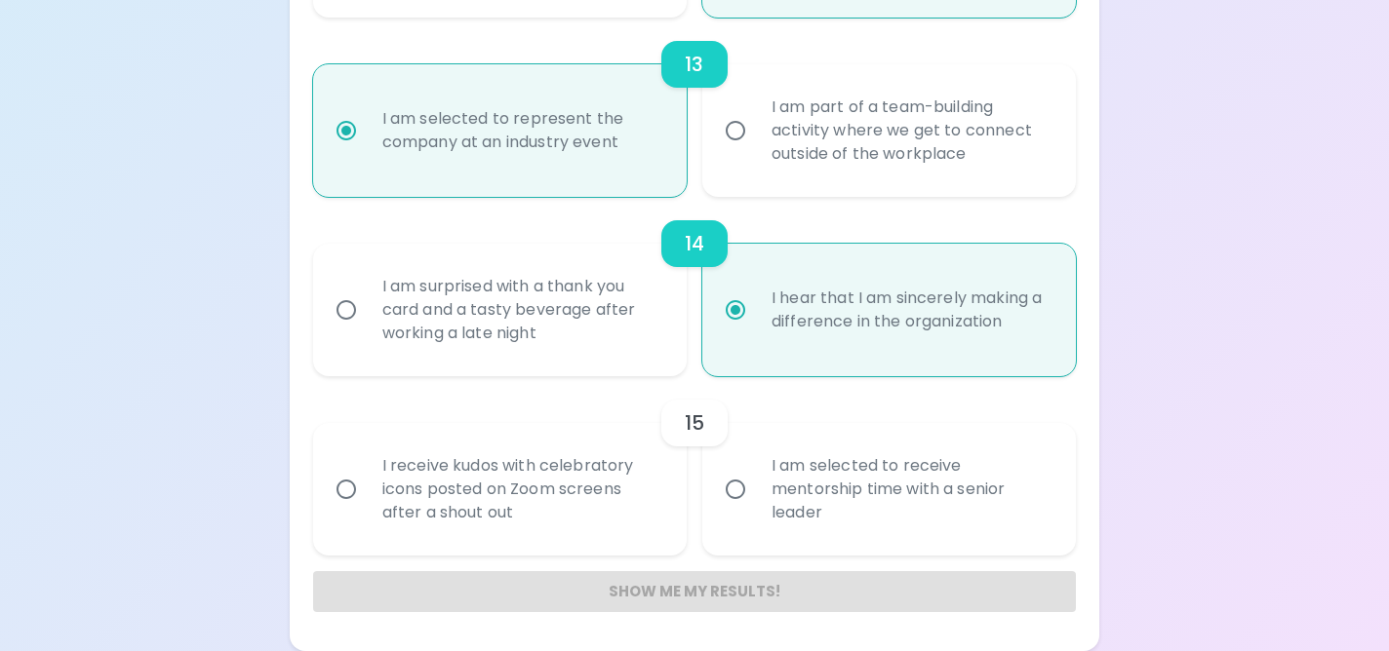
radio input "true"
click at [761, 480] on div "I am selected to receive mentorship time with a senior leader" at bounding box center [910, 489] width 309 height 117
click at [756, 480] on input "I am selected to receive mentorship time with a senior leader" at bounding box center [735, 489] width 41 height 41
radio input "false"
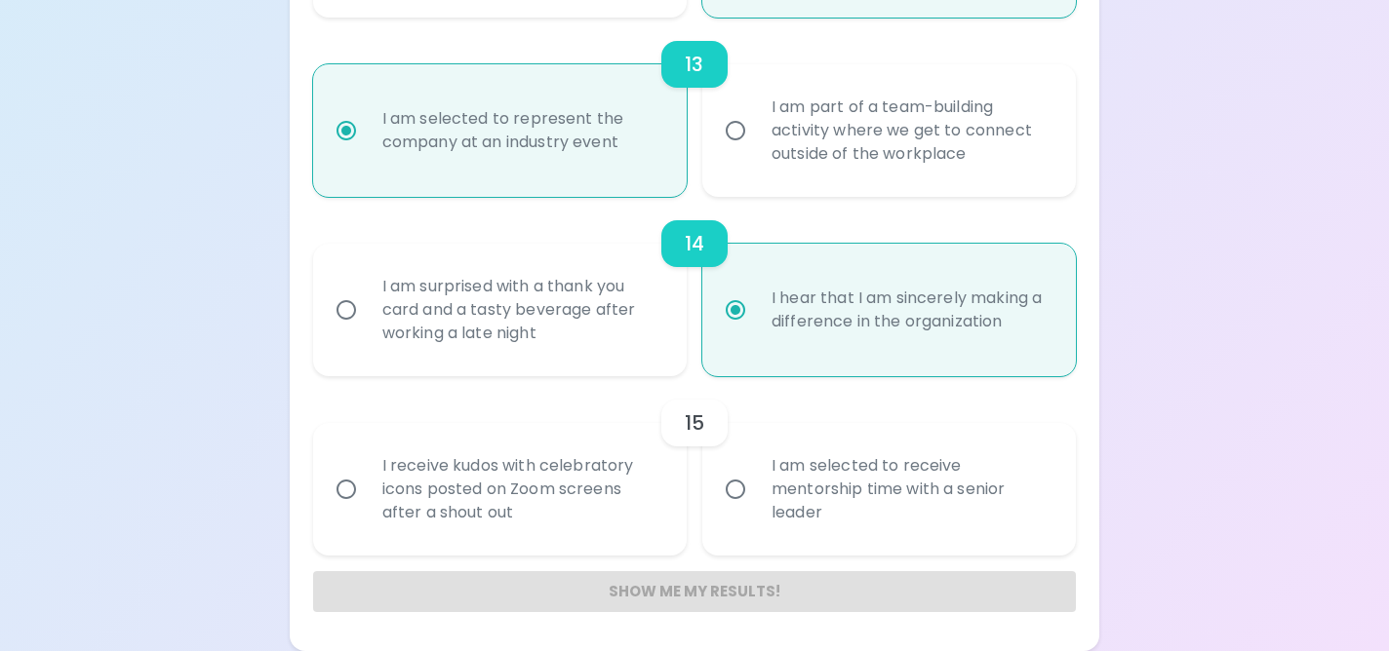
radio input "false"
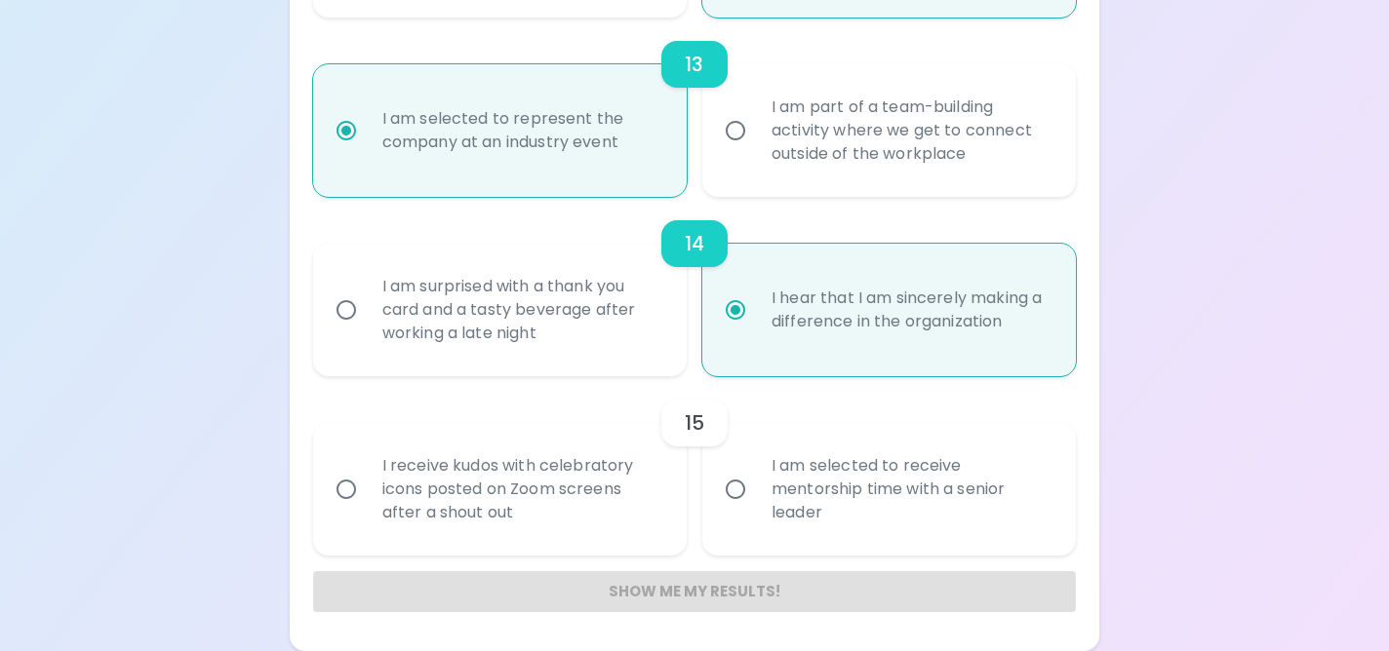
radio input "false"
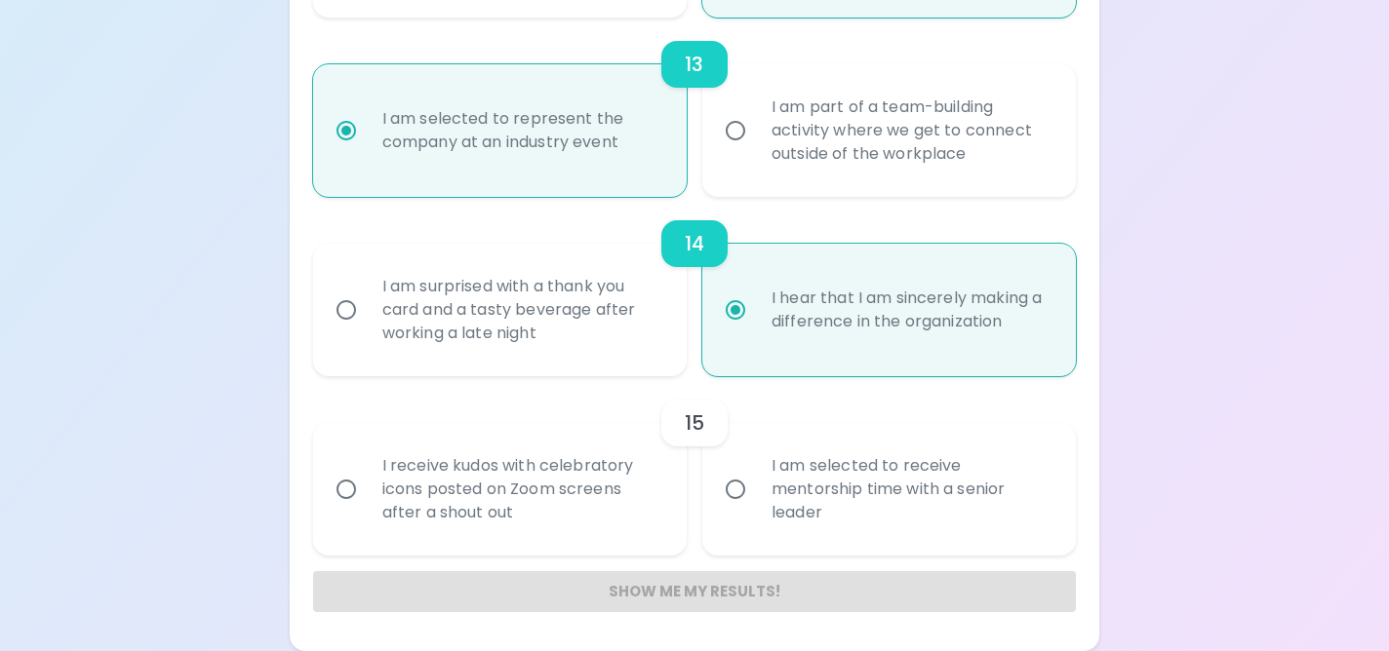
radio input "false"
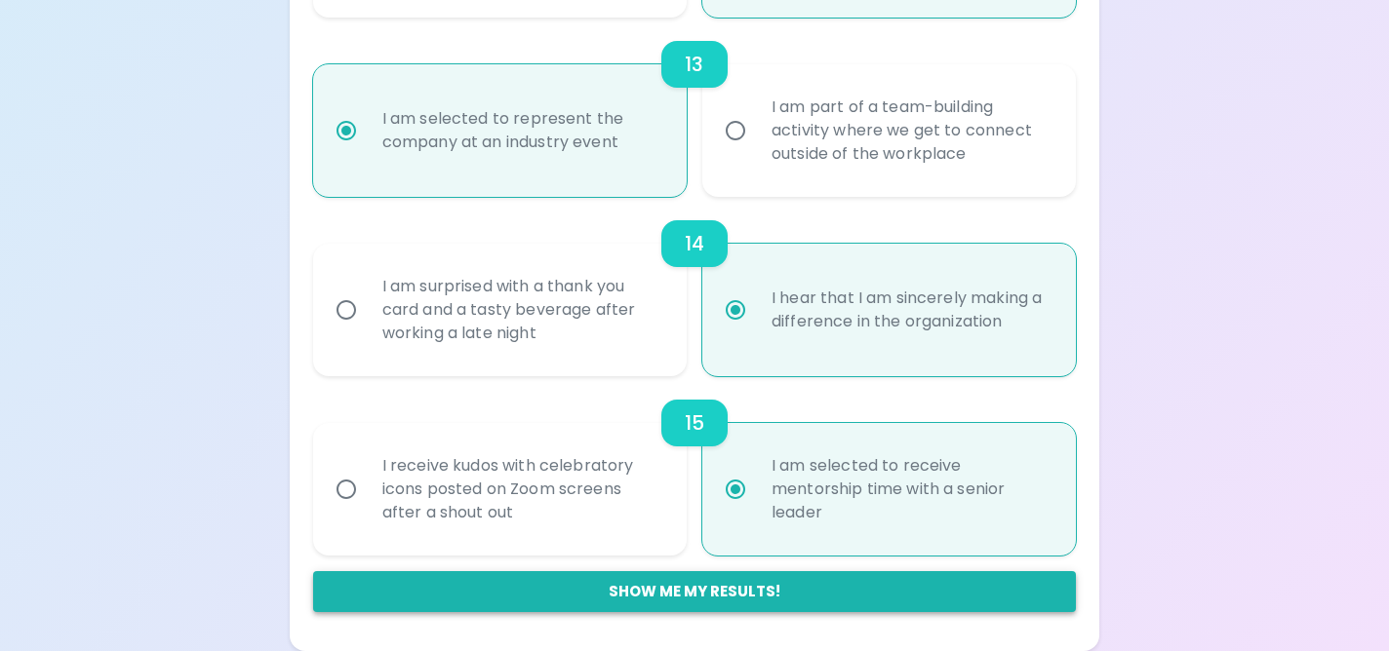
radio input "true"
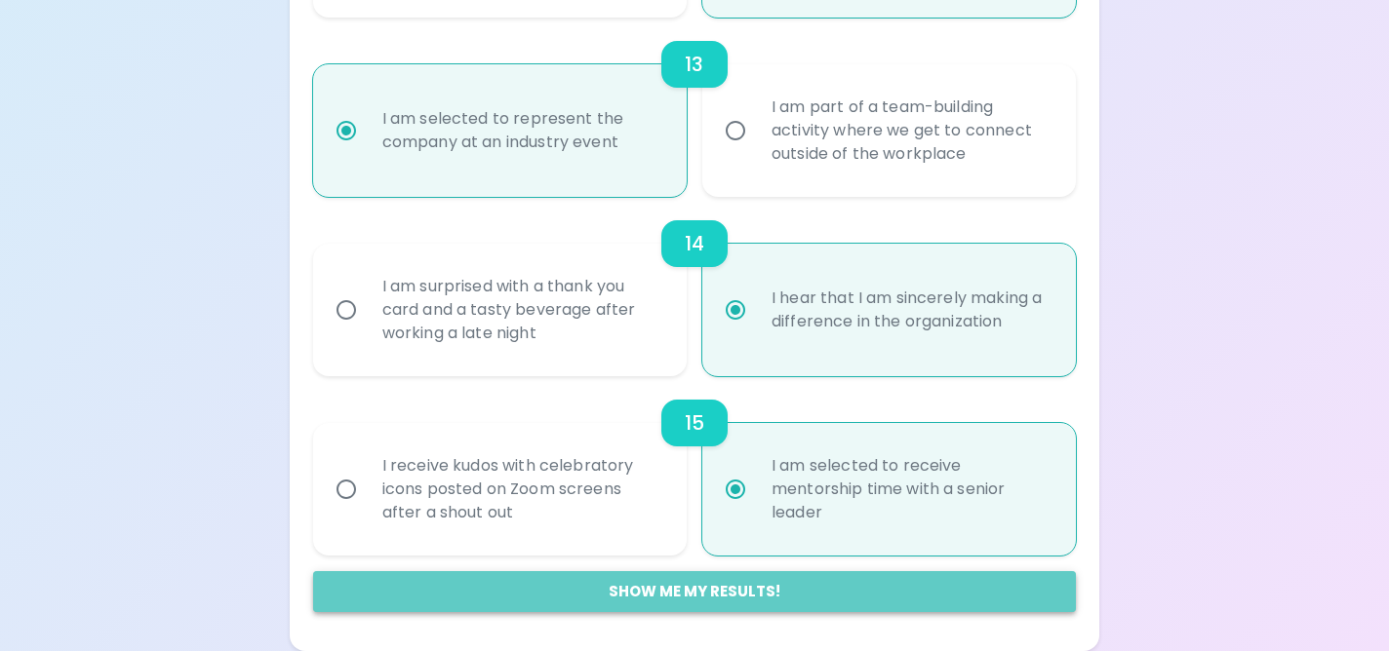
click at [699, 594] on button "Show me my results!" at bounding box center [695, 591] width 764 height 41
radio input "false"
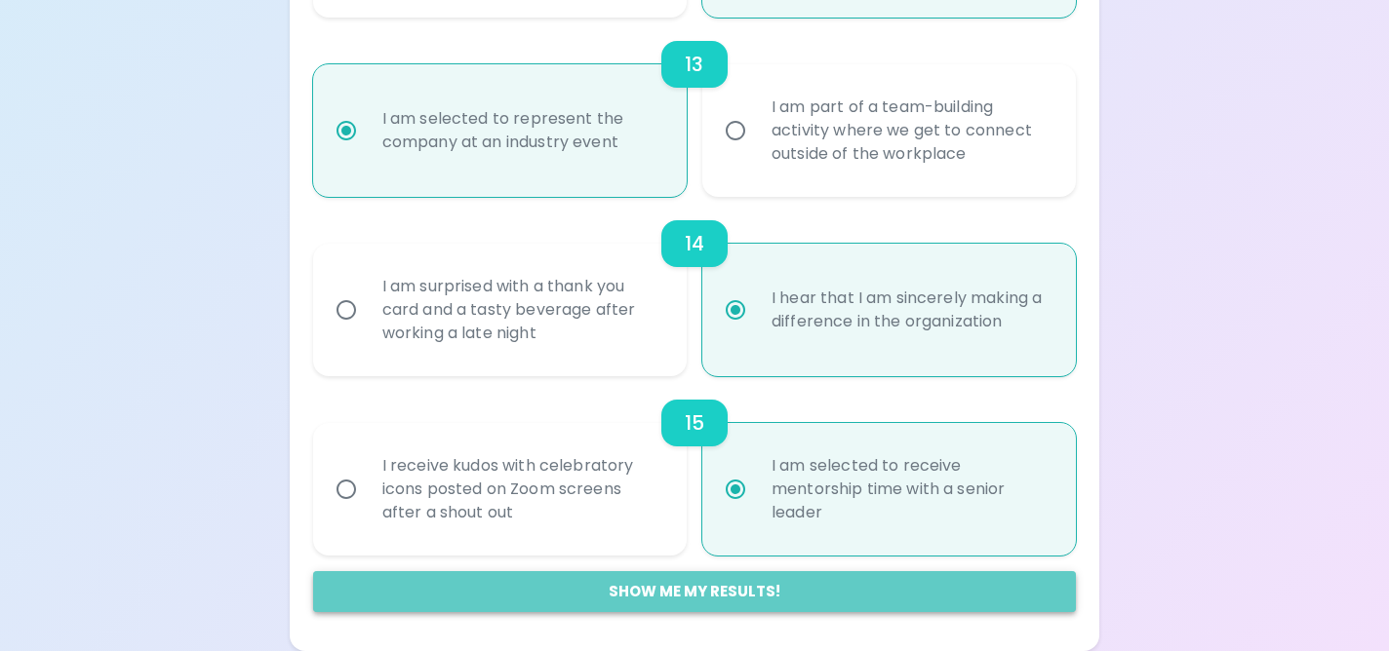
radio input "false"
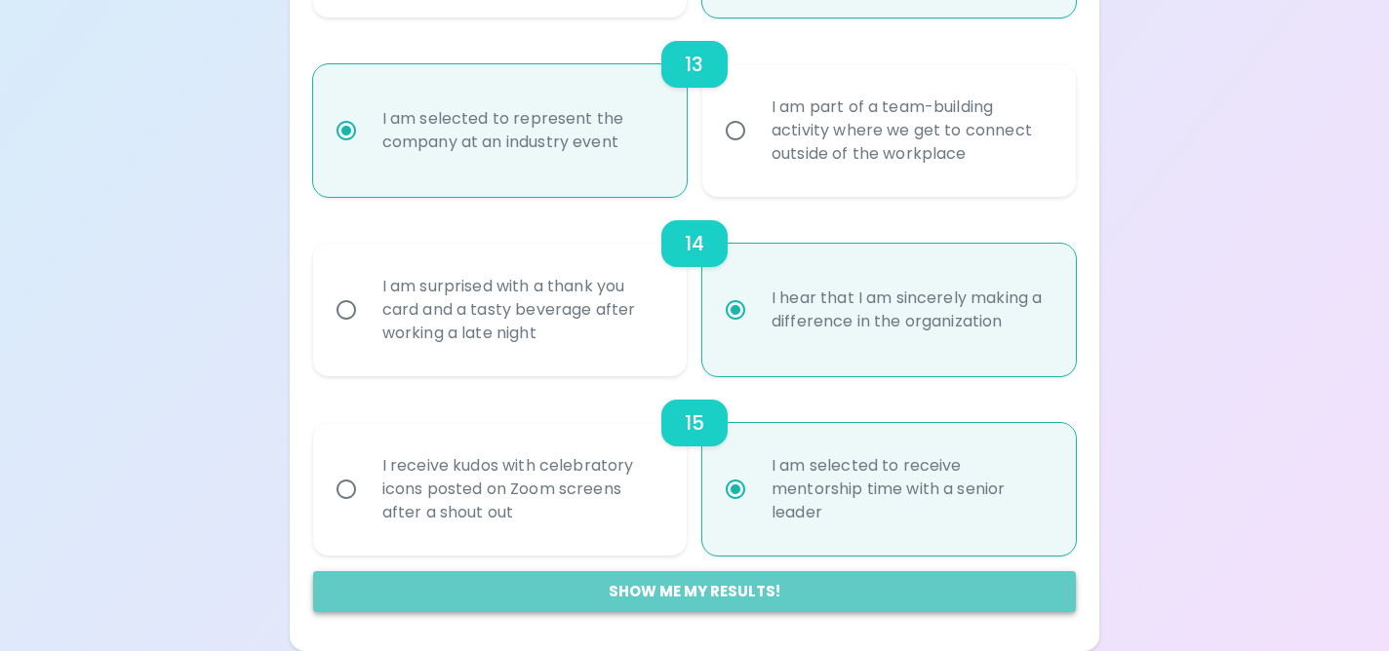
radio input "false"
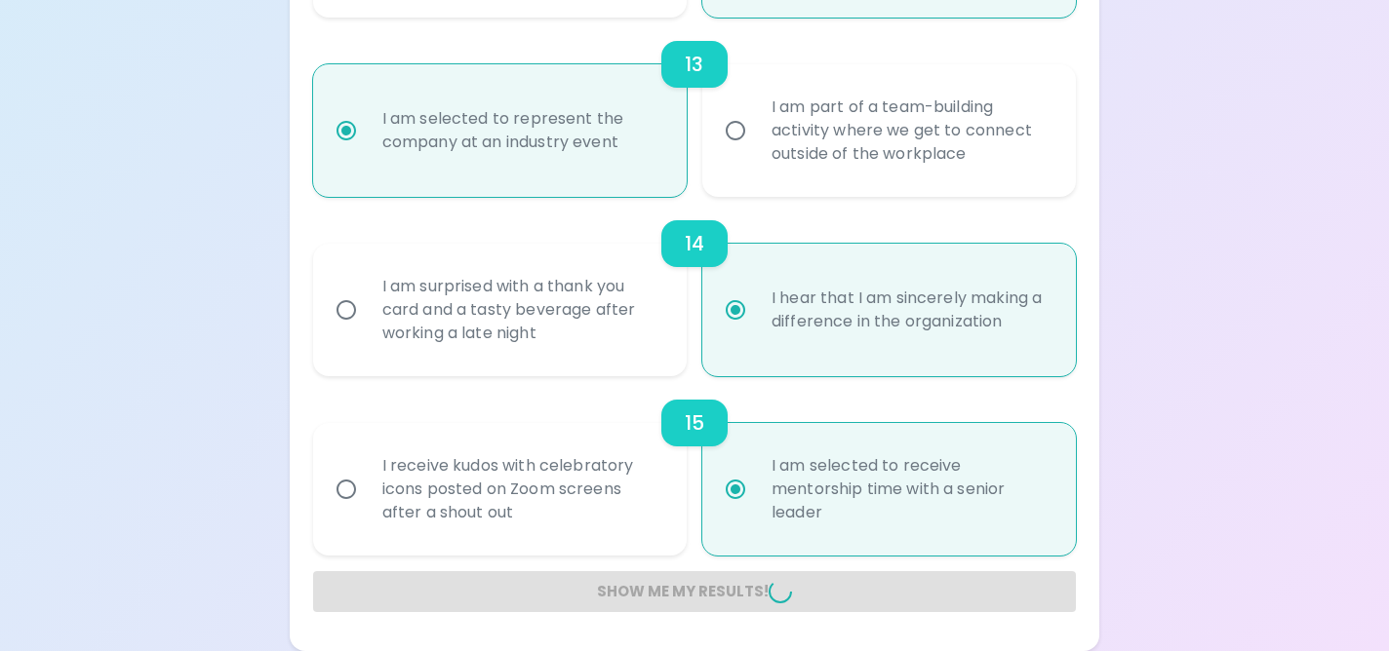
radio input "false"
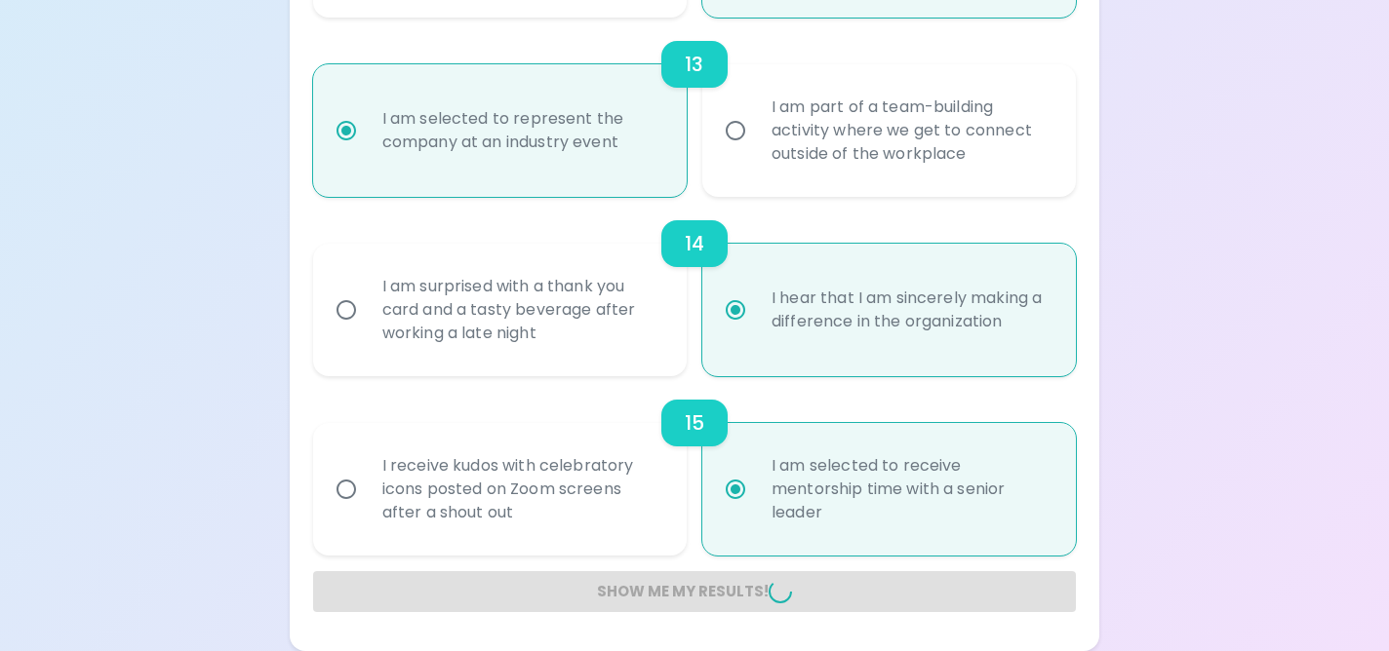
radio input "false"
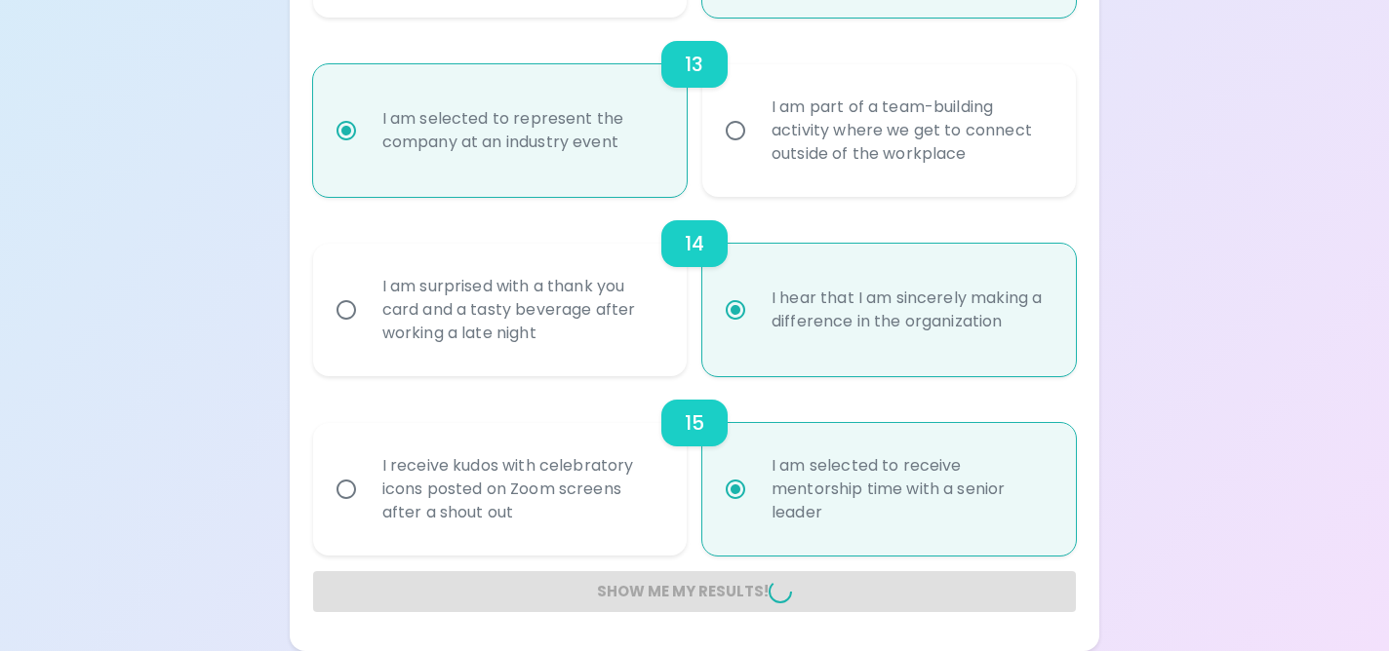
radio input "false"
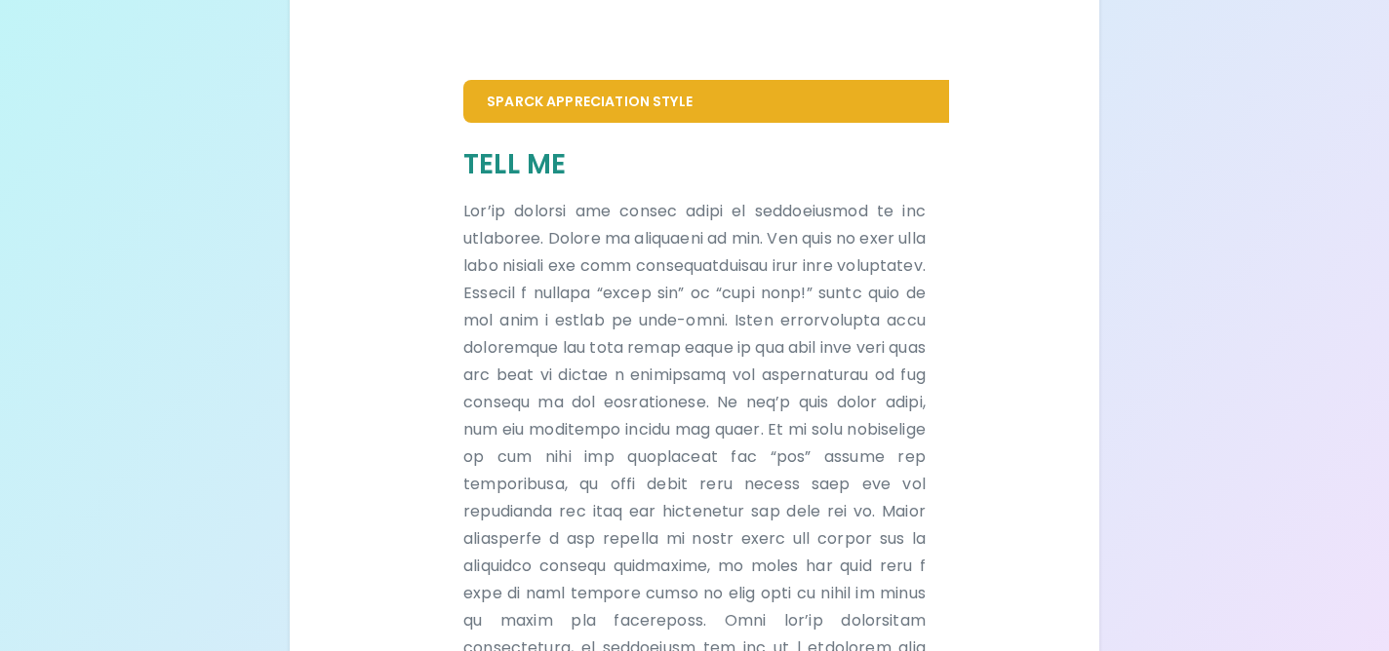
scroll to position [375, 0]
